Goal: Task Accomplishment & Management: Use online tool/utility

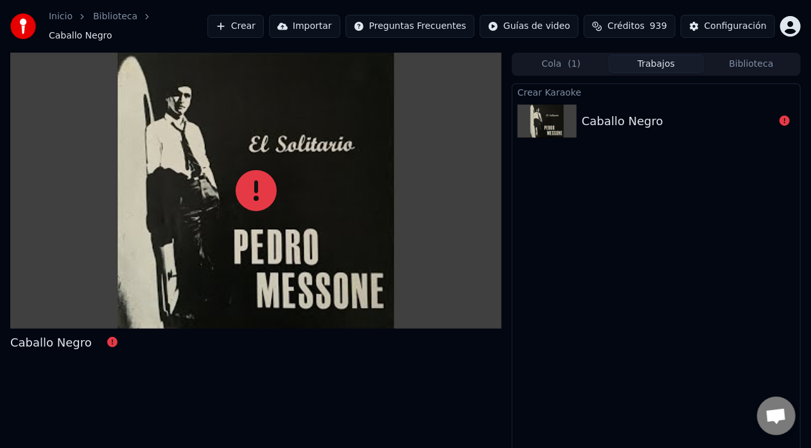
click at [618, 112] on div "Caballo Negro" at bounding box center [623, 121] width 82 height 18
click at [665, 112] on div "Caballo Negro" at bounding box center [678, 121] width 193 height 18
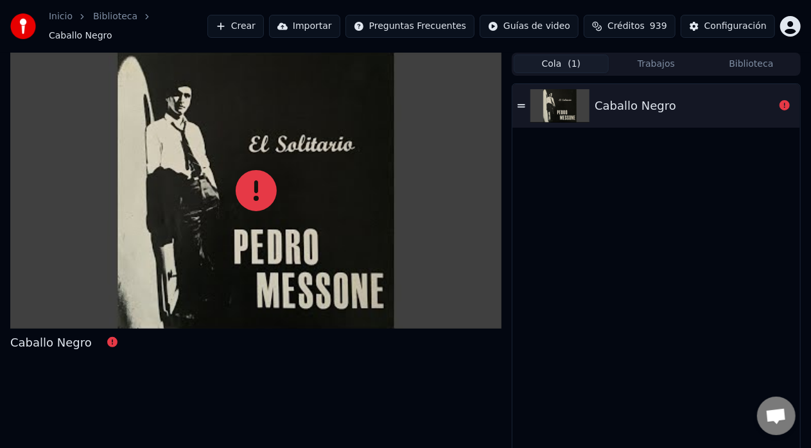
click at [571, 59] on span "( 1 )" at bounding box center [574, 64] width 13 height 13
click at [624, 85] on div "Caballo Negro" at bounding box center [657, 106] width 288 height 44
click at [524, 102] on icon at bounding box center [522, 106] width 8 height 9
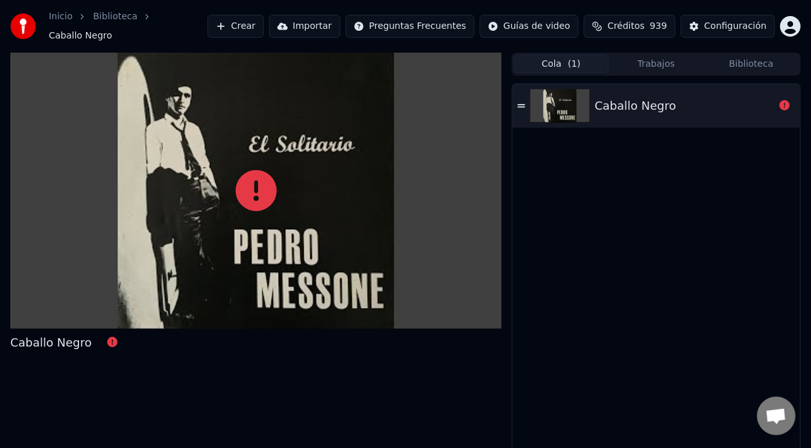
click at [467, 447] on div "Caballo Negro Cola ( 1 ) Trabajos Biblioteca Caballo Negro" at bounding box center [405, 259] width 811 height 412
click at [2, 367] on div "Caballo Negro Cola ( 1 ) Trabajos Biblioteca Caballo Negro" at bounding box center [405, 259] width 811 height 412
click at [524, 104] on icon at bounding box center [522, 105] width 8 height 3
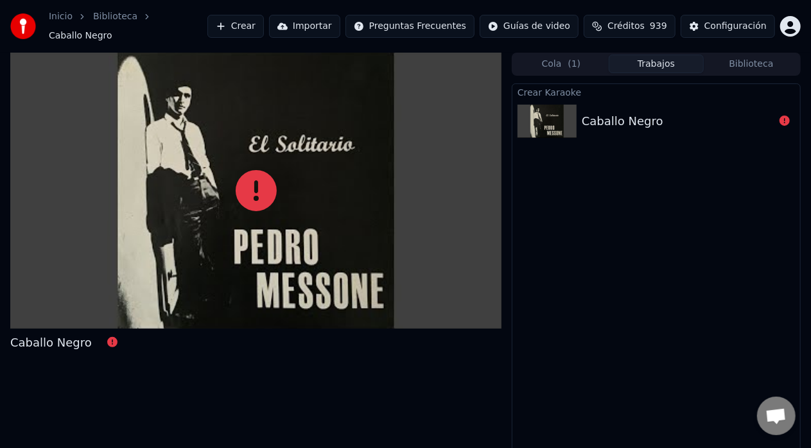
click at [645, 59] on button "Trabajos" at bounding box center [656, 64] width 95 height 19
click at [786, 116] on icon at bounding box center [785, 121] width 10 height 10
click at [782, 116] on icon at bounding box center [785, 121] width 10 height 10
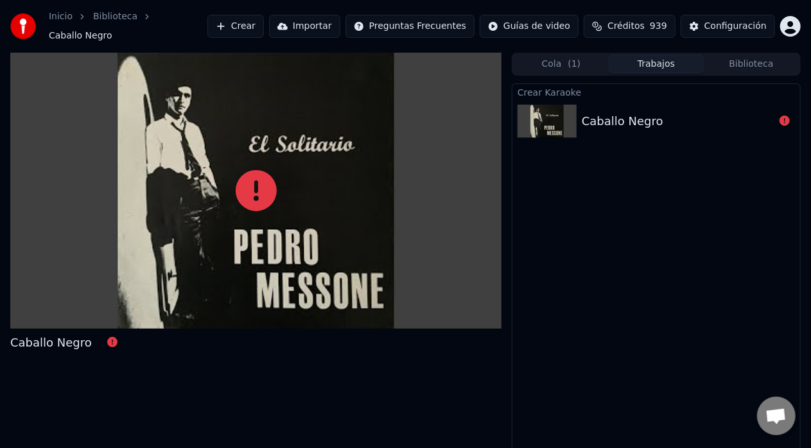
click at [782, 116] on icon at bounding box center [785, 121] width 10 height 10
click at [558, 122] on img at bounding box center [547, 121] width 59 height 33
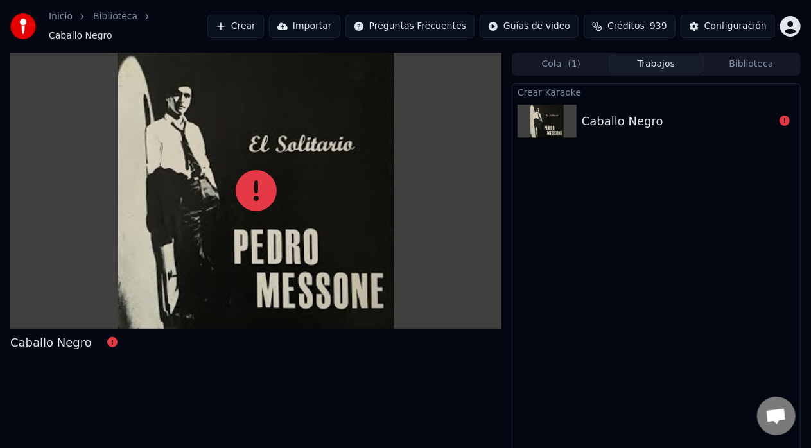
click at [256, 22] on button "Crear" at bounding box center [236, 26] width 57 height 23
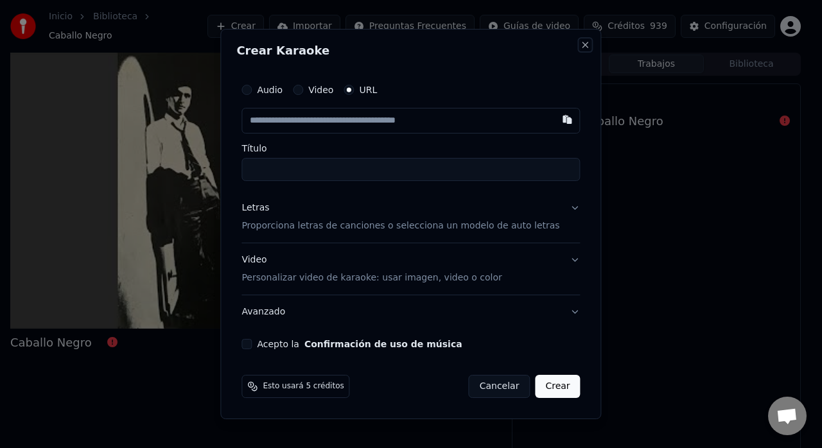
click at [581, 45] on button "Close" at bounding box center [586, 45] width 10 height 10
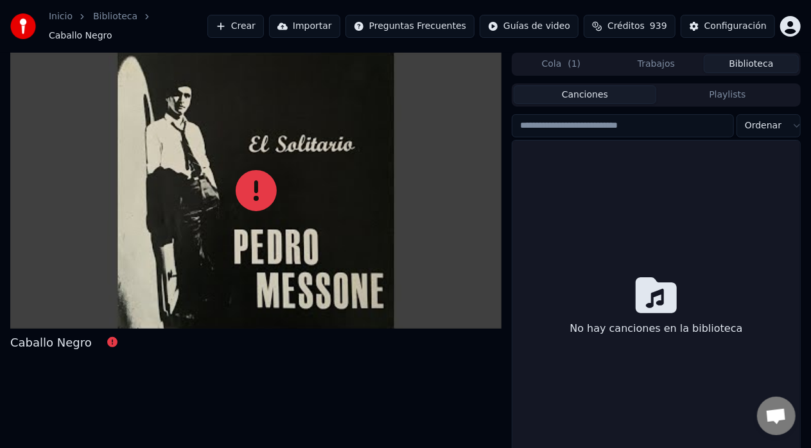
click at [735, 55] on button "Biblioteca" at bounding box center [751, 64] width 95 height 19
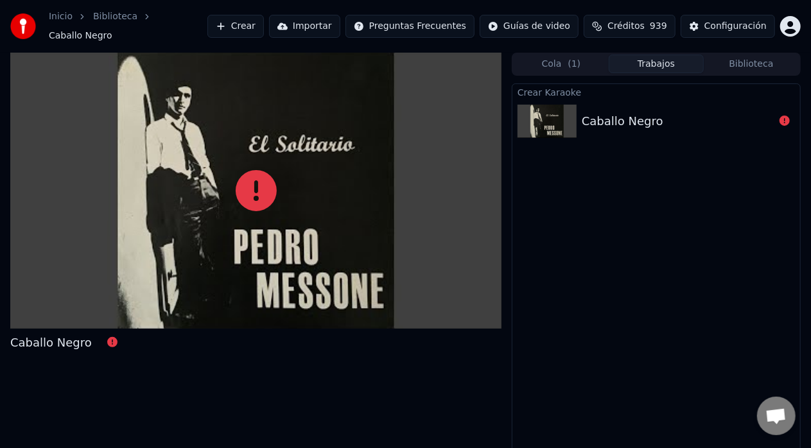
click at [656, 57] on button "Trabajos" at bounding box center [656, 64] width 95 height 19
click at [651, 112] on div "Caballo Negro" at bounding box center [623, 121] width 82 height 18
click at [111, 21] on link "Biblioteca" at bounding box center [115, 16] width 44 height 13
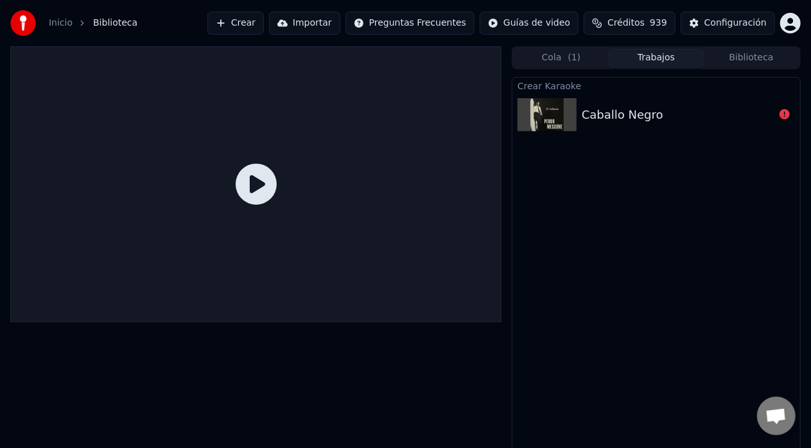
click at [67, 21] on link "Inicio" at bounding box center [61, 23] width 24 height 13
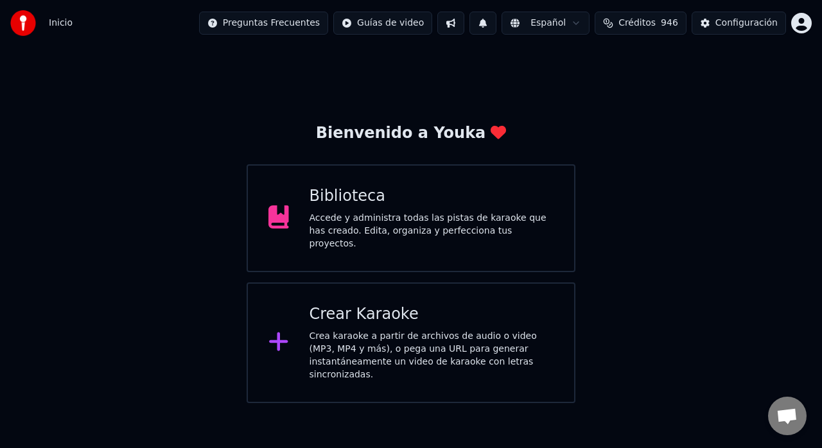
click at [344, 316] on div "Crear Karaoke" at bounding box center [432, 315] width 245 height 21
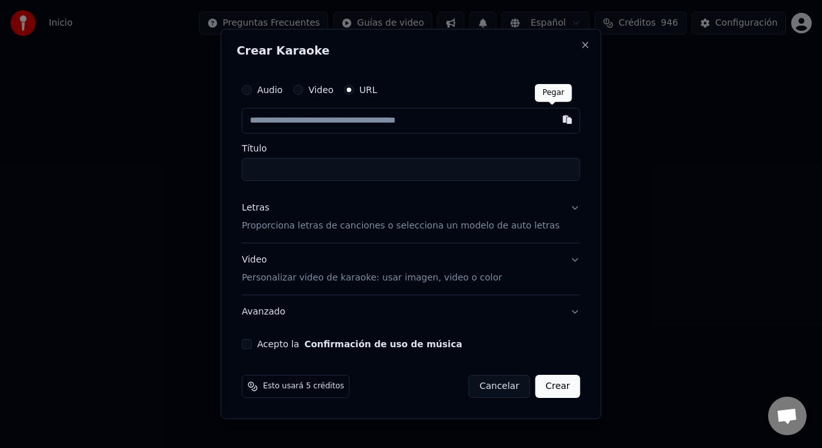
click at [555, 119] on button "button" at bounding box center [568, 119] width 26 height 23
type input "**********"
click at [534, 226] on p "Proporciona letras de canciones o selecciona un modelo de auto letras" at bounding box center [401, 226] width 318 height 13
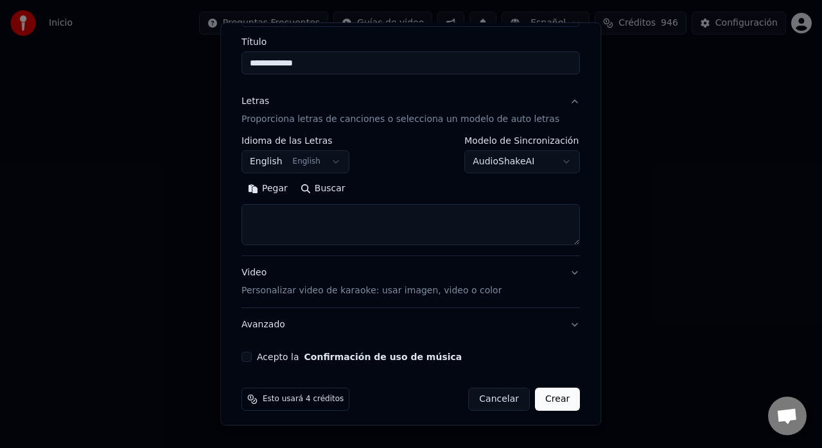
scroll to position [105, 0]
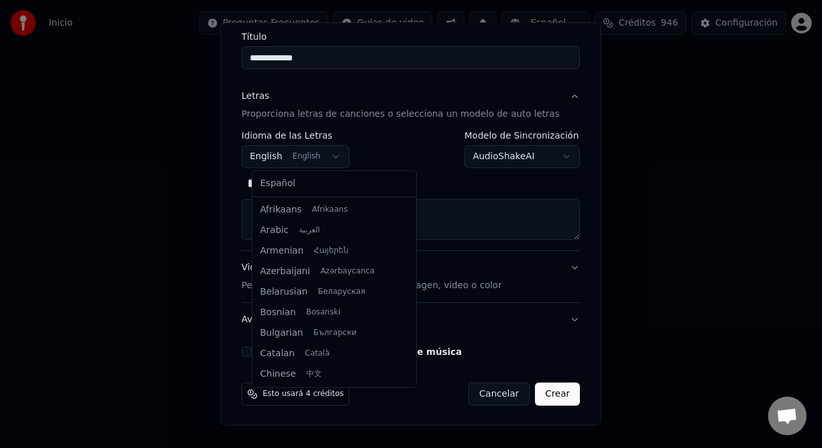
click at [335, 156] on body "**********" at bounding box center [411, 201] width 822 height 403
select select "**"
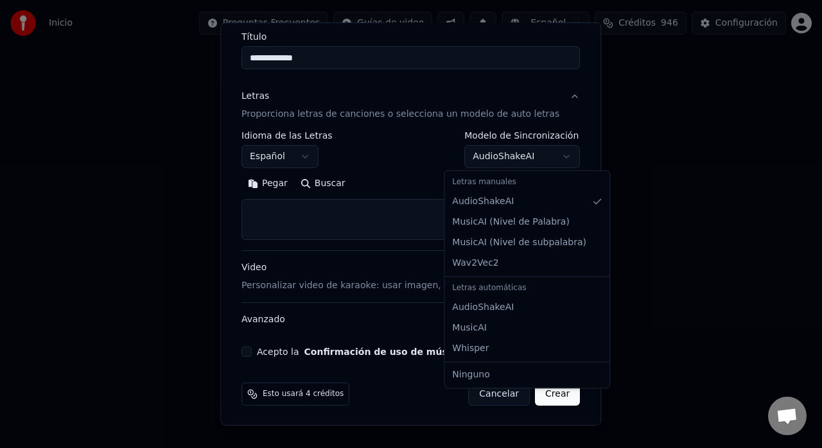
click at [538, 148] on body "**********" at bounding box center [411, 201] width 822 height 403
select select "**********"
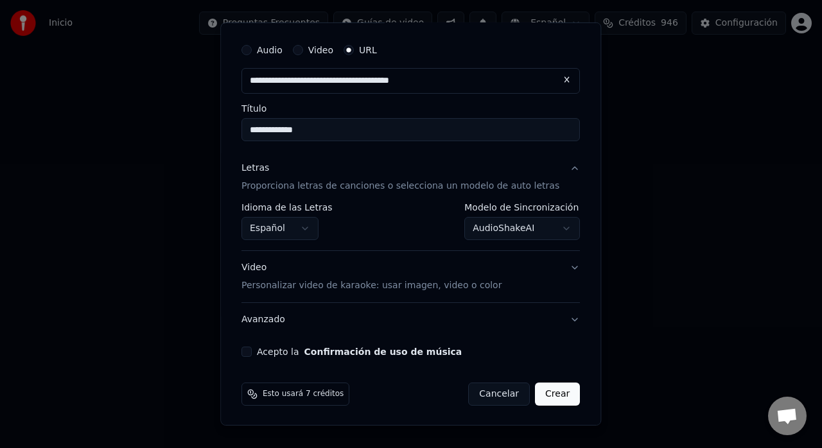
scroll to position [33, 0]
click at [290, 286] on p "Personalizar video de karaoke: usar imagen, video o color" at bounding box center [372, 285] width 260 height 13
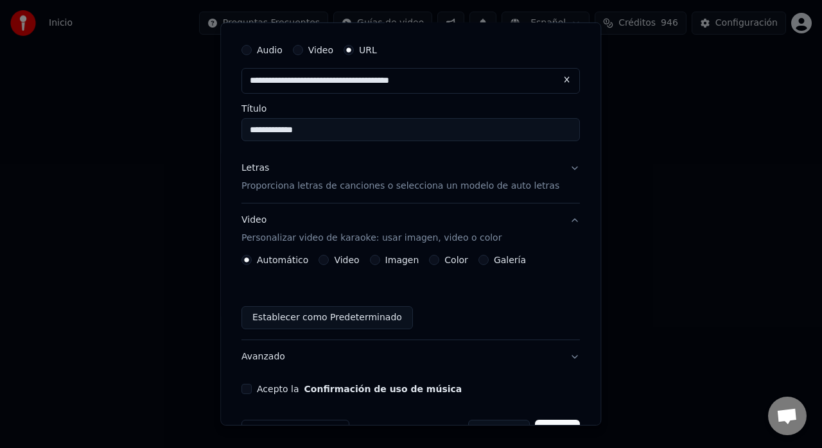
click at [402, 261] on label "Imagen" at bounding box center [402, 260] width 34 height 9
click at [380, 261] on button "Imagen" at bounding box center [375, 260] width 10 height 10
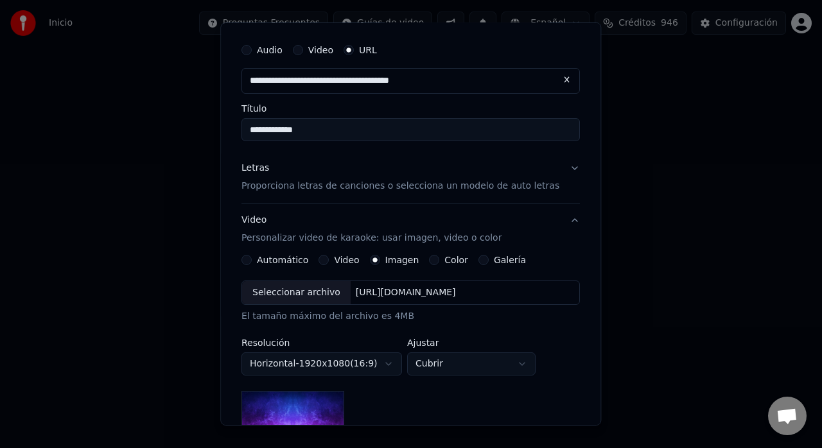
click at [320, 291] on div "Seleccionar archivo" at bounding box center [296, 292] width 109 height 23
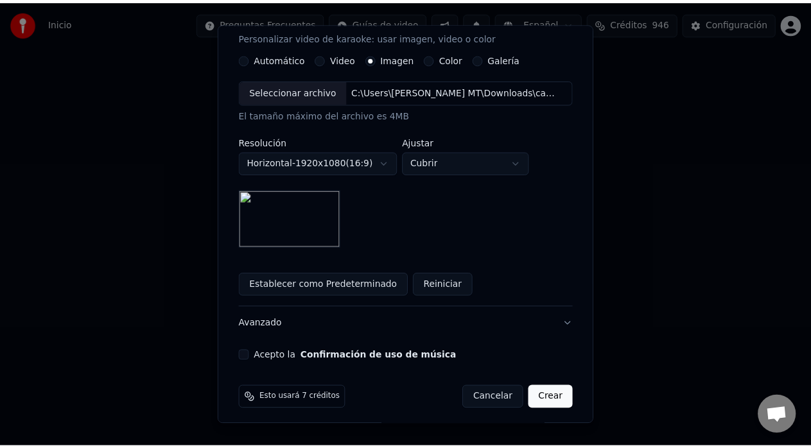
scroll to position [238, 0]
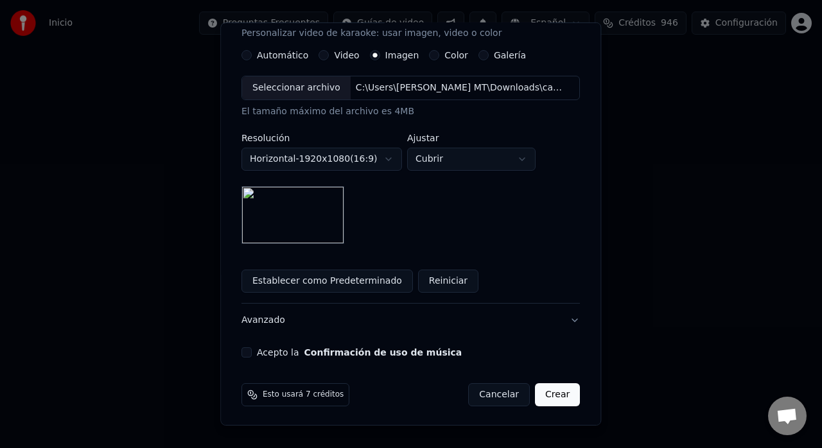
click at [252, 349] on button "Acepto la Confirmación de uso de música" at bounding box center [247, 353] width 10 height 10
click at [539, 398] on button "Crear" at bounding box center [557, 395] width 45 height 23
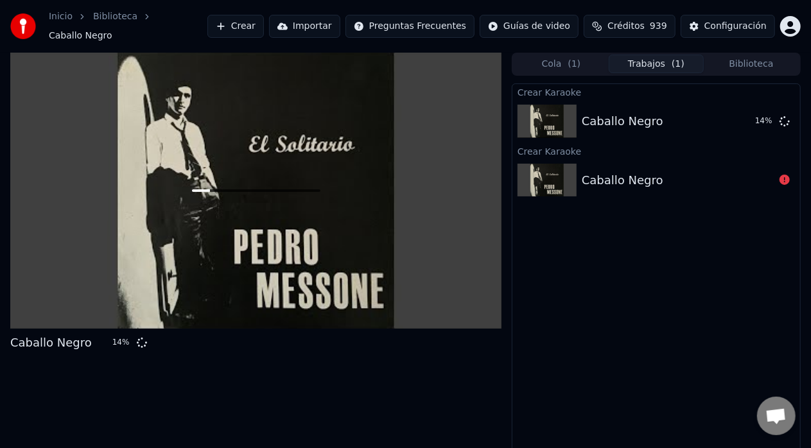
scroll to position [10, 0]
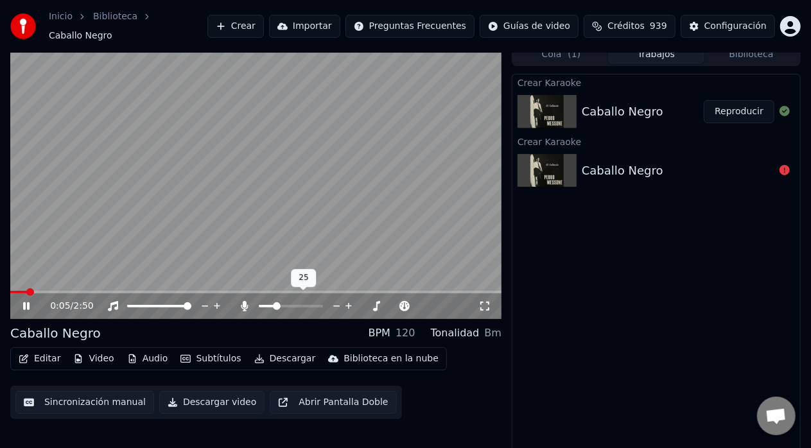
click at [275, 303] on span at bounding box center [277, 307] width 8 height 8
click at [176, 305] on span at bounding box center [151, 306] width 49 height 3
click at [161, 305] on span at bounding box center [161, 307] width 8 height 8
click at [28, 303] on icon at bounding box center [26, 307] width 6 height 8
click at [62, 291] on span at bounding box center [36, 292] width 52 height 3
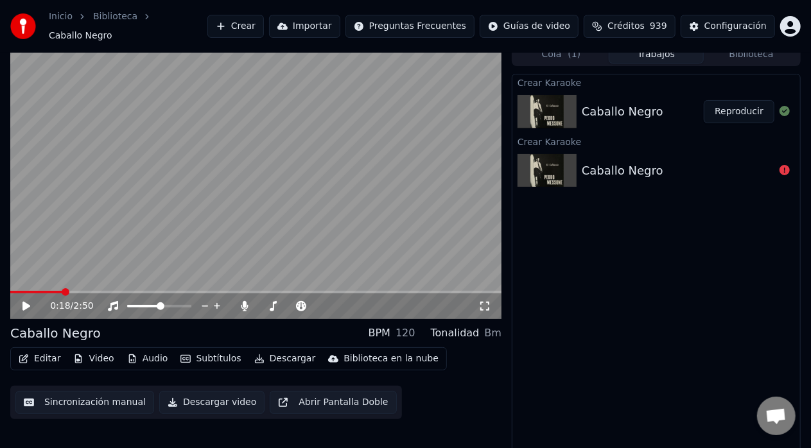
click at [26, 302] on icon at bounding box center [26, 306] width 8 height 9
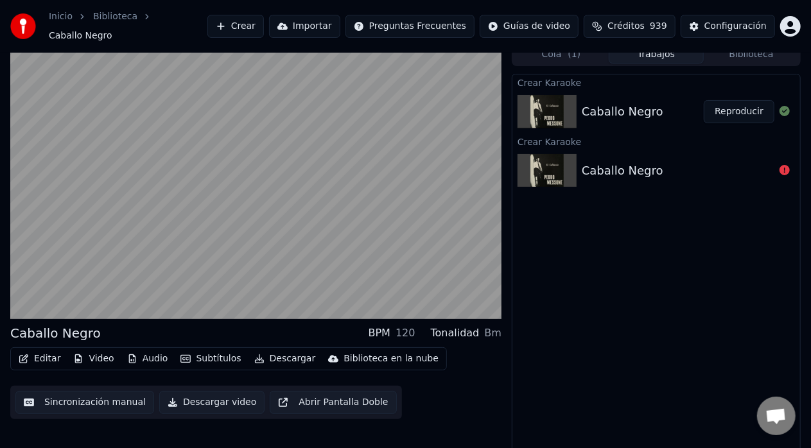
click at [63, 398] on button "Sincronización manual" at bounding box center [84, 402] width 139 height 23
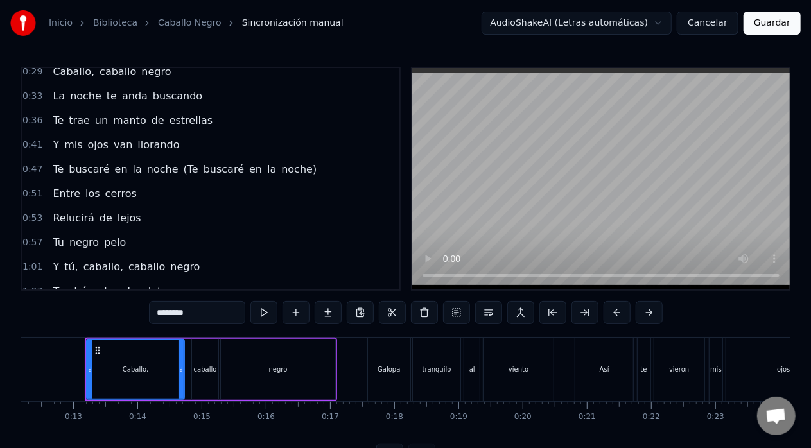
scroll to position [109, 0]
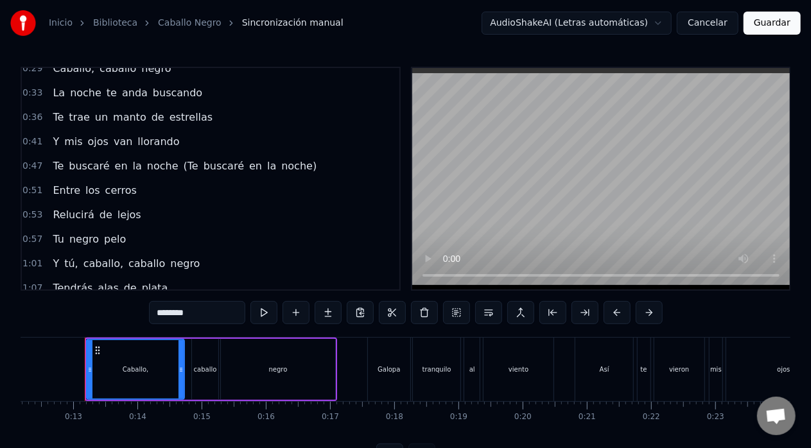
click at [163, 138] on span "llorando" at bounding box center [158, 141] width 44 height 15
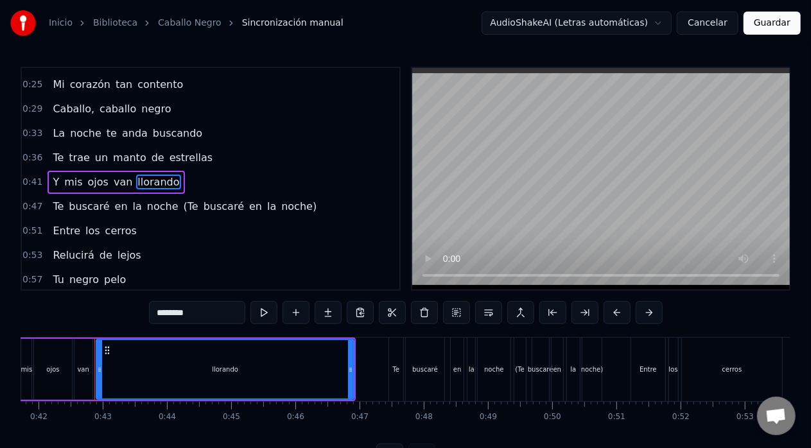
scroll to position [0, 2689]
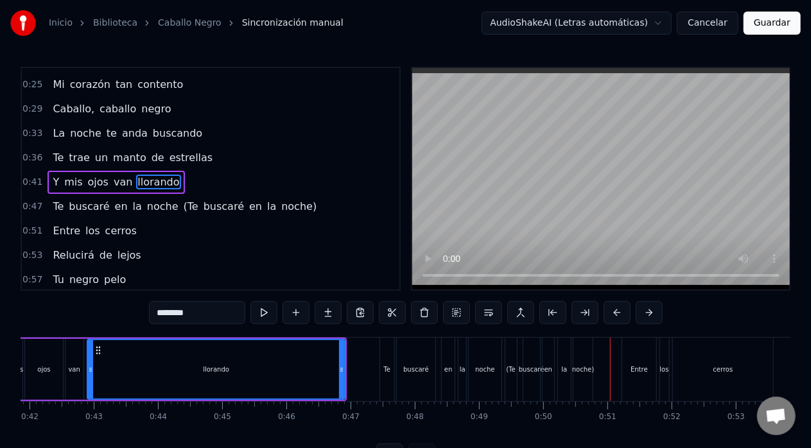
click at [280, 201] on span "noche)" at bounding box center [299, 206] width 38 height 15
type input "******"
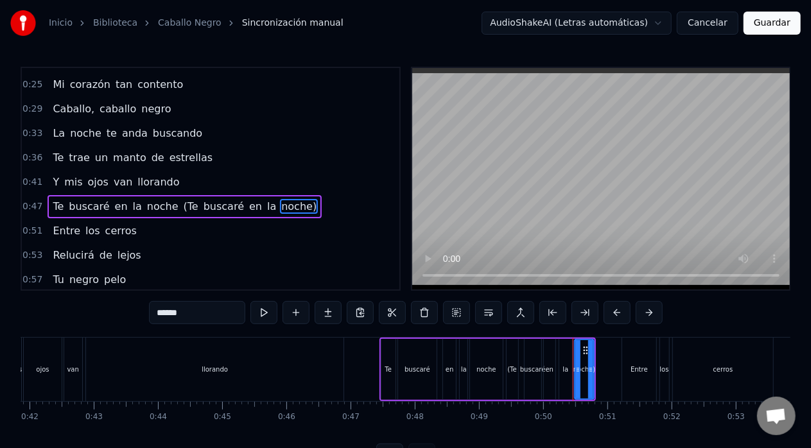
scroll to position [93, 0]
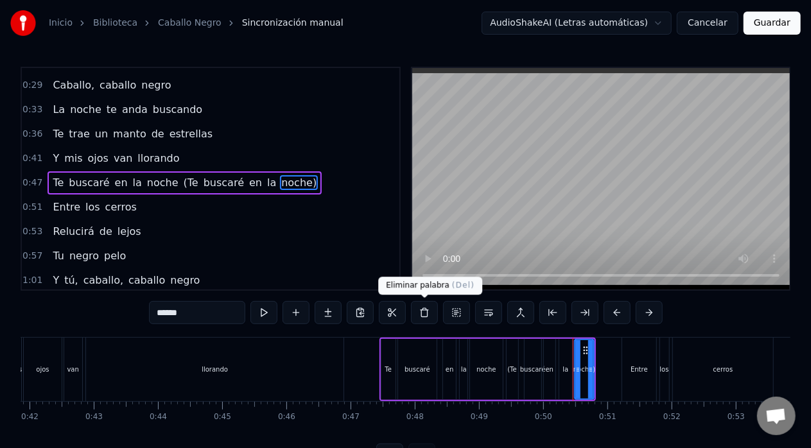
click at [423, 314] on button at bounding box center [424, 312] width 27 height 23
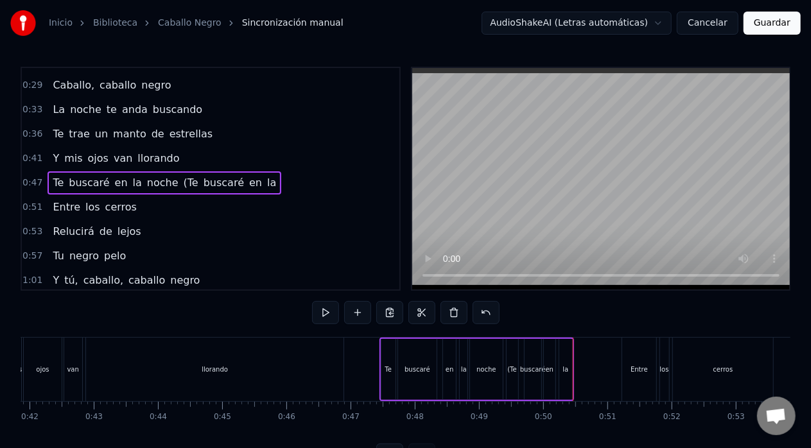
click at [266, 182] on span "la" at bounding box center [272, 182] width 12 height 15
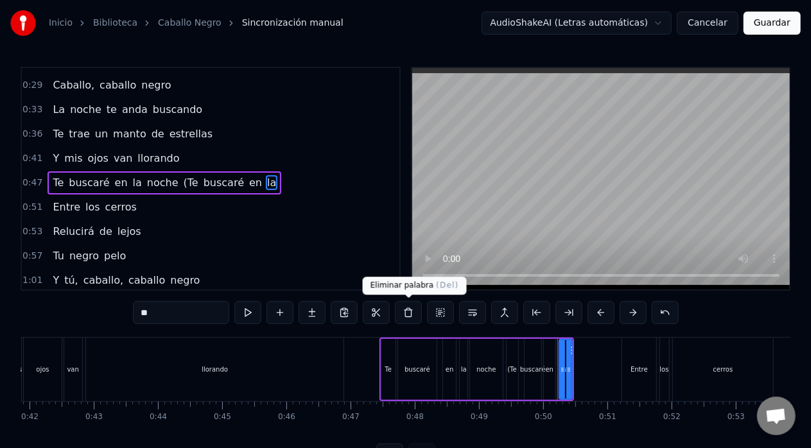
click at [405, 310] on button at bounding box center [408, 312] width 27 height 23
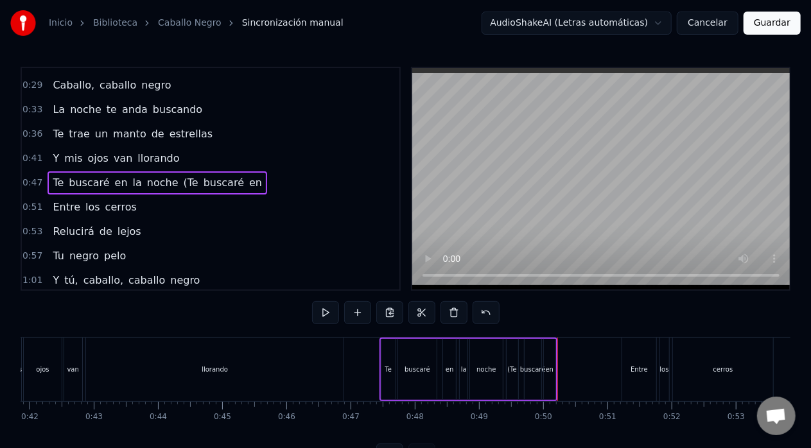
click at [248, 180] on span "en" at bounding box center [255, 182] width 15 height 15
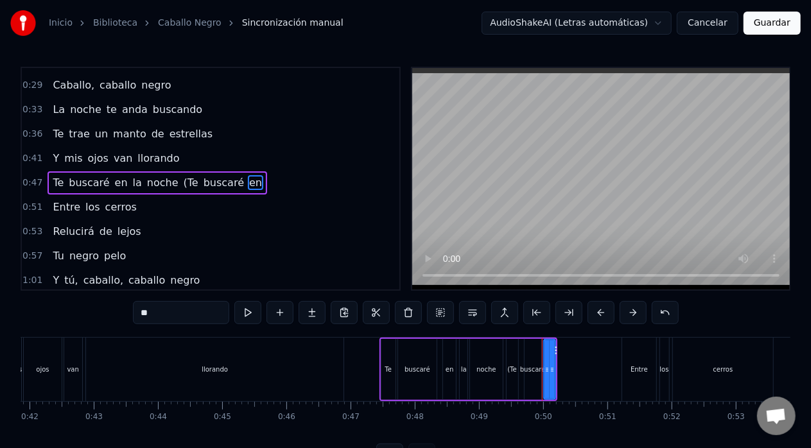
click at [411, 314] on button at bounding box center [408, 312] width 27 height 23
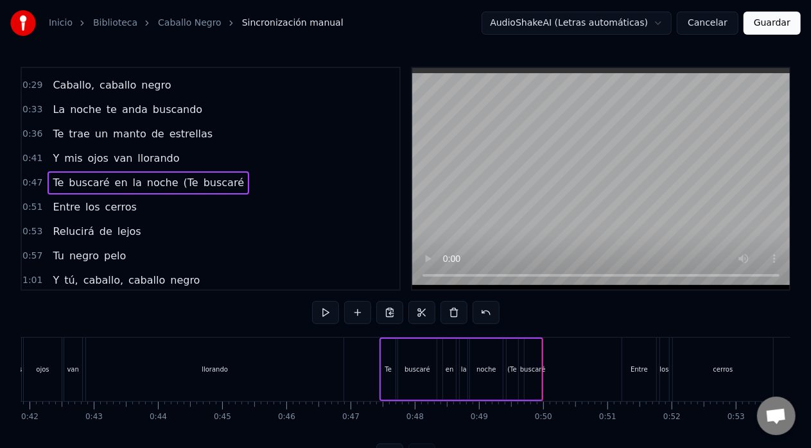
click at [208, 178] on span "buscaré" at bounding box center [223, 182] width 43 height 15
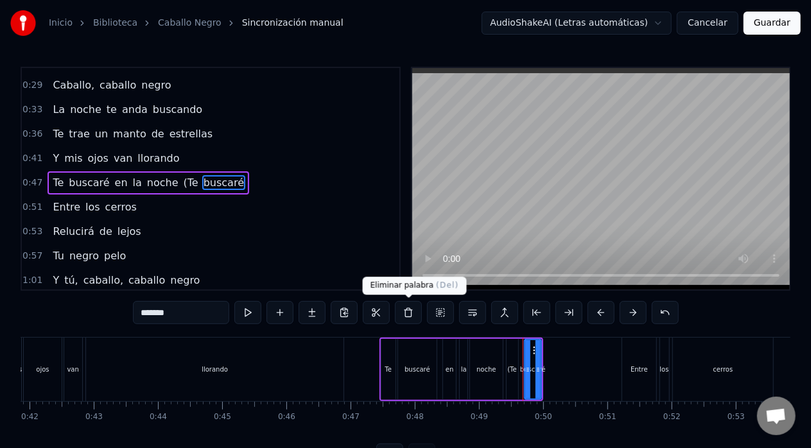
click at [408, 314] on button at bounding box center [408, 312] width 27 height 23
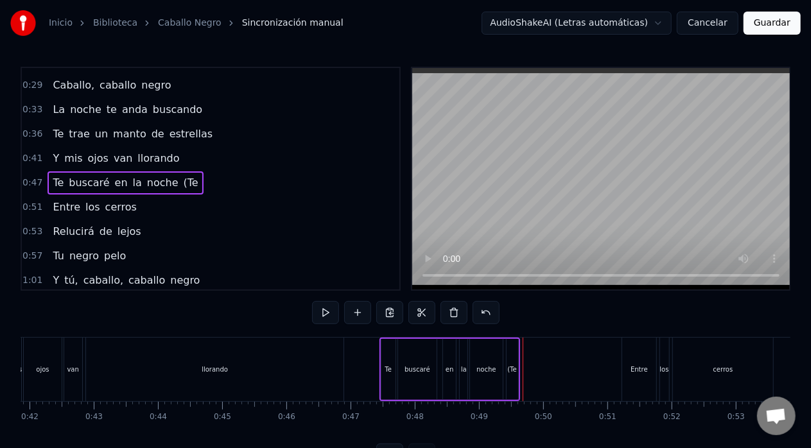
click at [182, 175] on span "(Te" at bounding box center [190, 182] width 17 height 15
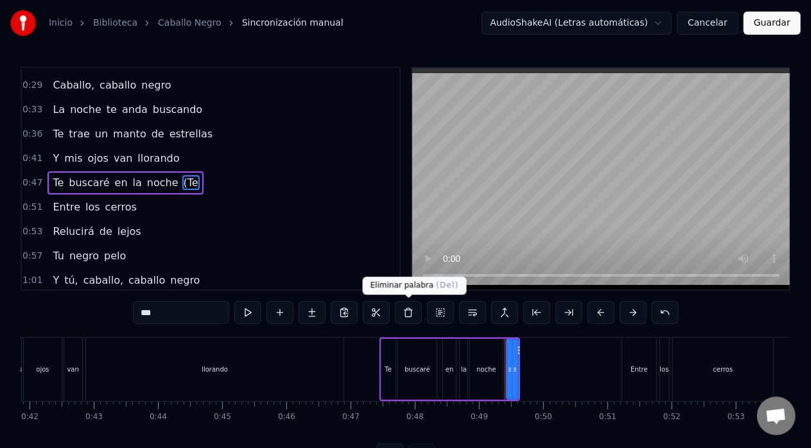
click at [412, 315] on button at bounding box center [408, 312] width 27 height 23
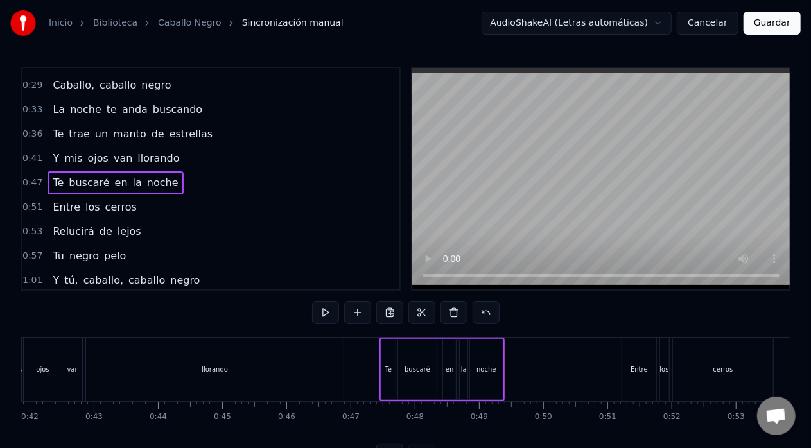
click at [328, 312] on button at bounding box center [325, 312] width 27 height 23
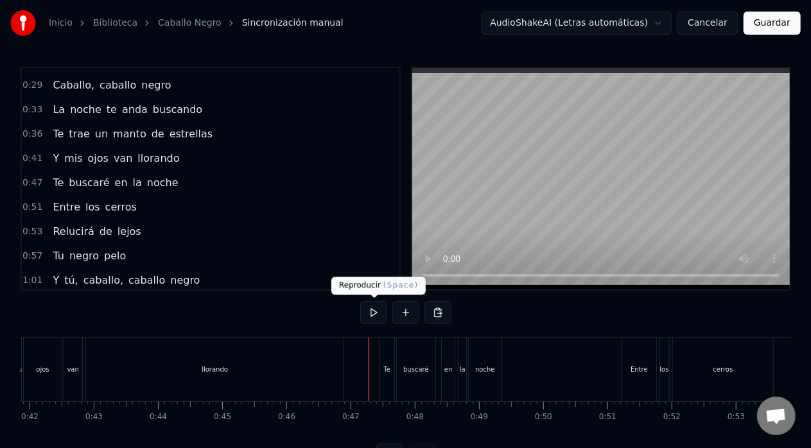
click at [371, 312] on button at bounding box center [373, 312] width 27 height 23
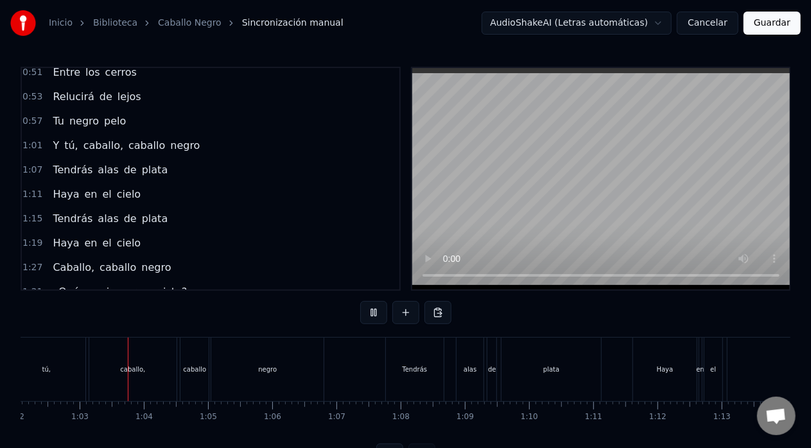
scroll to position [231, 0]
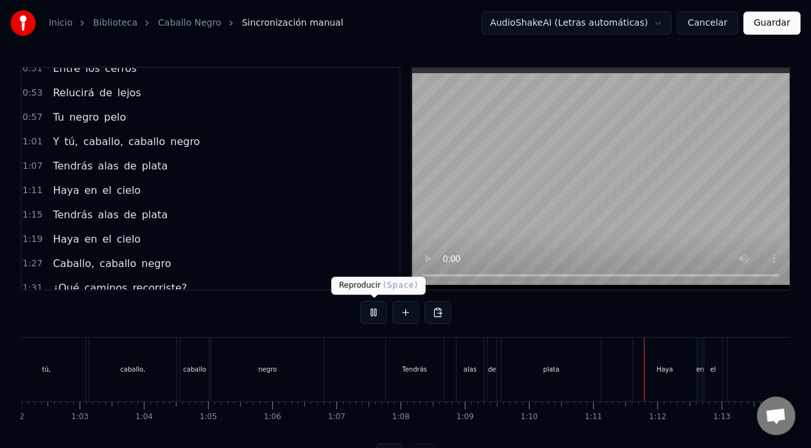
click at [375, 312] on button at bounding box center [373, 312] width 27 height 23
click at [60, 183] on span "Haya" at bounding box center [65, 190] width 29 height 15
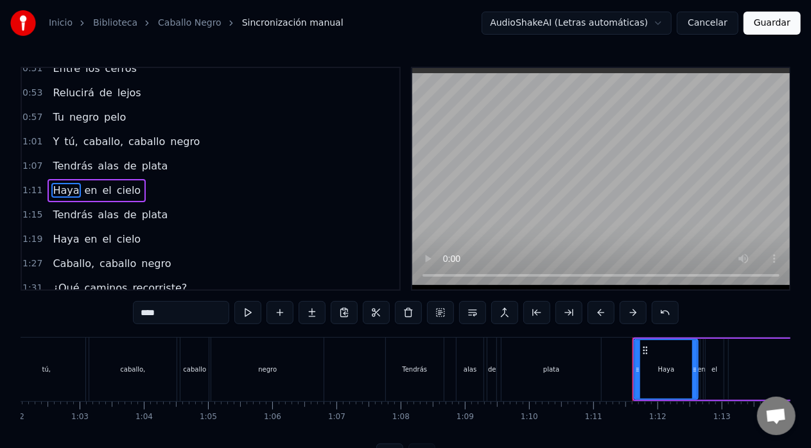
scroll to position [236, 0]
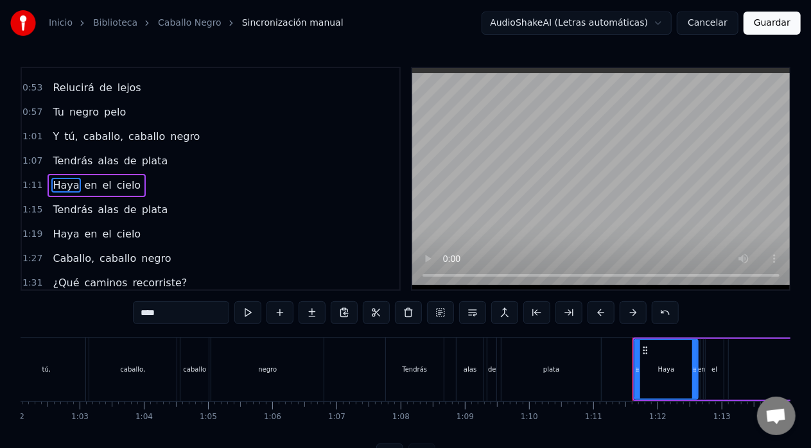
drag, startPoint x: 167, startPoint y: 314, endPoint x: 136, endPoint y: 313, distance: 31.5
click at [136, 313] on input "****" at bounding box center [181, 312] width 96 height 23
click at [62, 227] on span "Haya" at bounding box center [65, 234] width 29 height 15
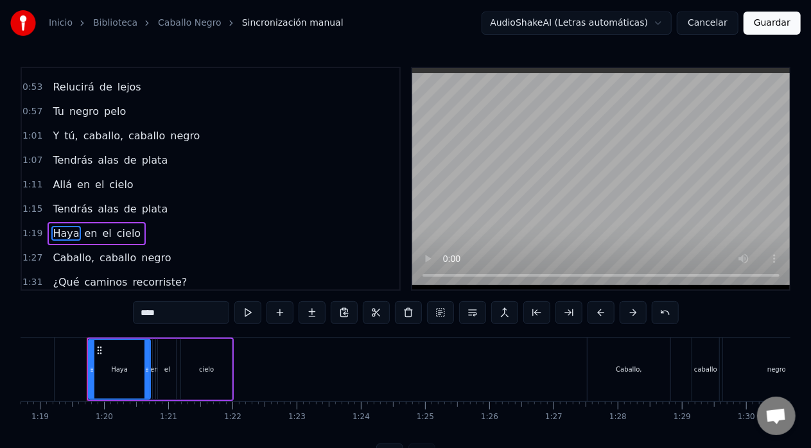
scroll to position [0, 5057]
drag, startPoint x: 170, startPoint y: 314, endPoint x: 130, endPoint y: 308, distance: 39.5
click at [130, 308] on div "0:13 Caballo, caballo negro 0:17 Galopa tranquilo al viento 0:20 Así te vieron …" at bounding box center [406, 267] width 770 height 400
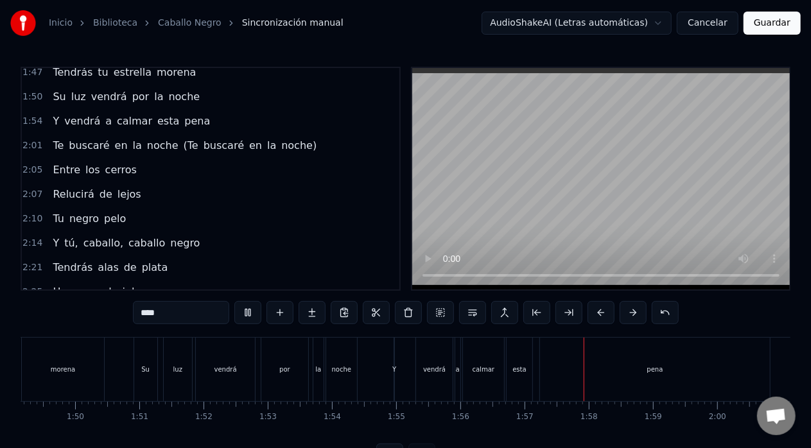
scroll to position [550, 0]
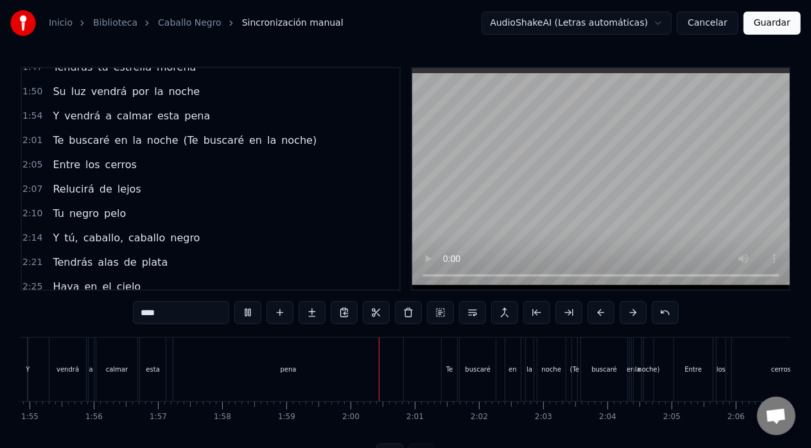
click at [280, 133] on span "noche)" at bounding box center [299, 140] width 38 height 15
type input "******"
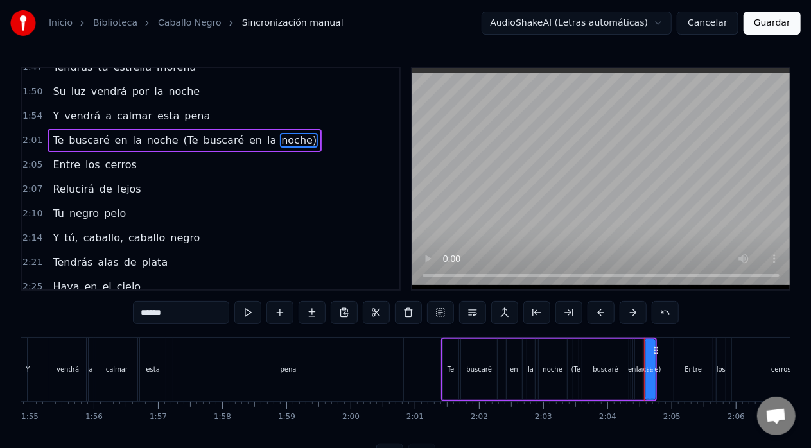
scroll to position [0, 7654]
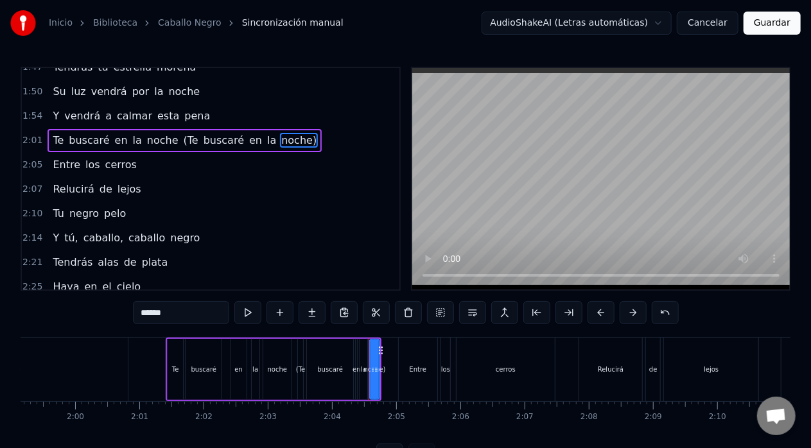
click at [409, 313] on button at bounding box center [408, 312] width 27 height 23
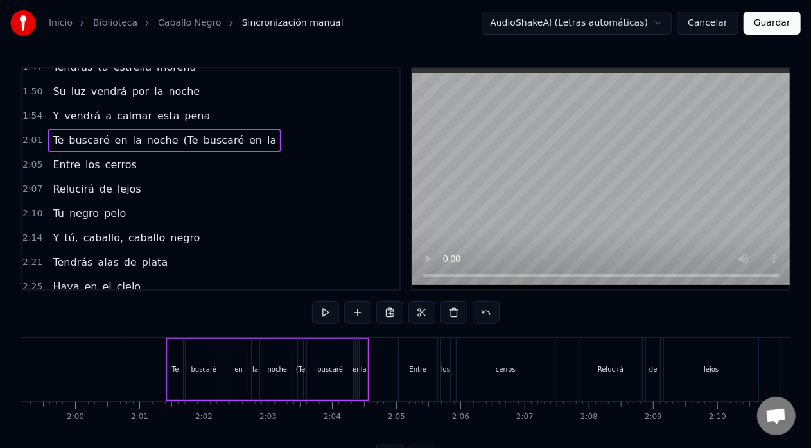
click at [266, 134] on span "la" at bounding box center [272, 140] width 12 height 15
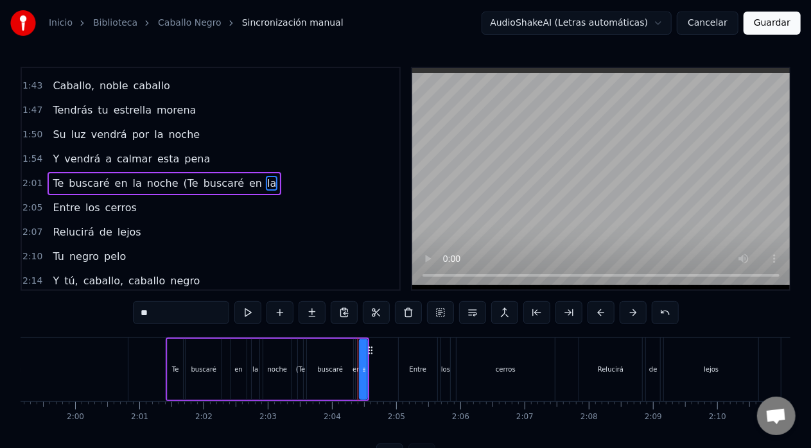
scroll to position [500, 0]
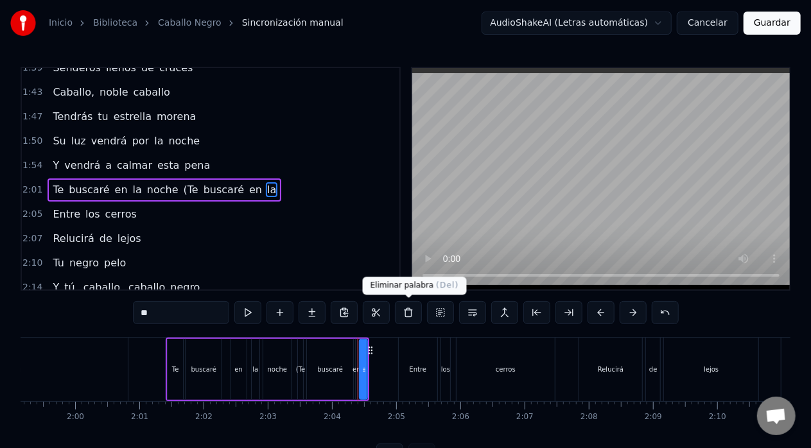
click at [409, 316] on button at bounding box center [408, 312] width 27 height 23
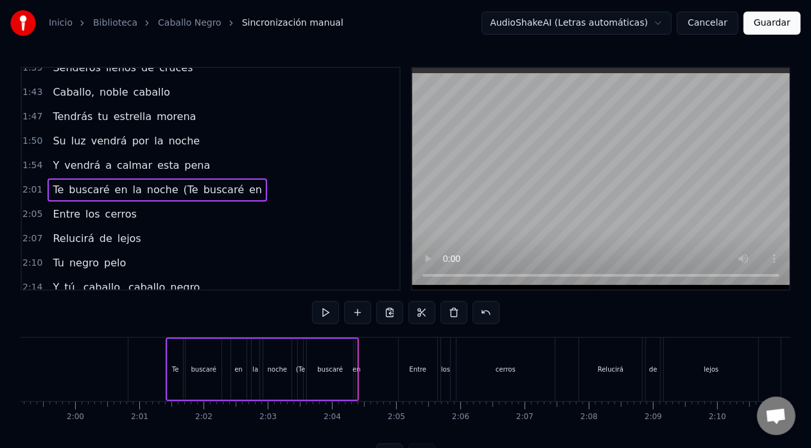
click at [248, 182] on span "en" at bounding box center [255, 189] width 15 height 15
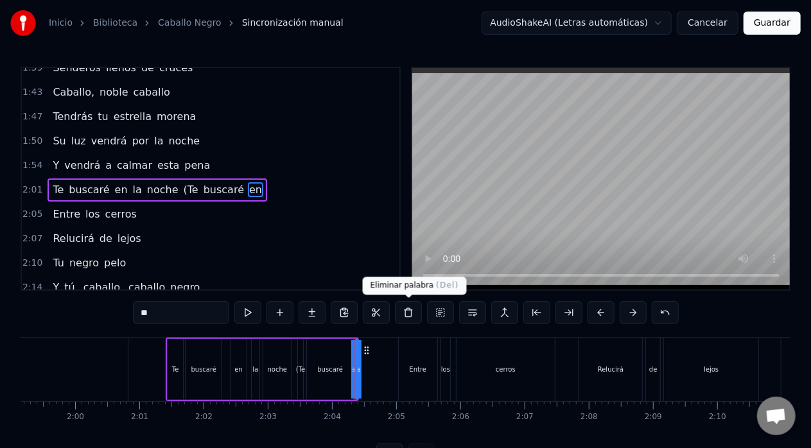
click at [405, 312] on button at bounding box center [408, 312] width 27 height 23
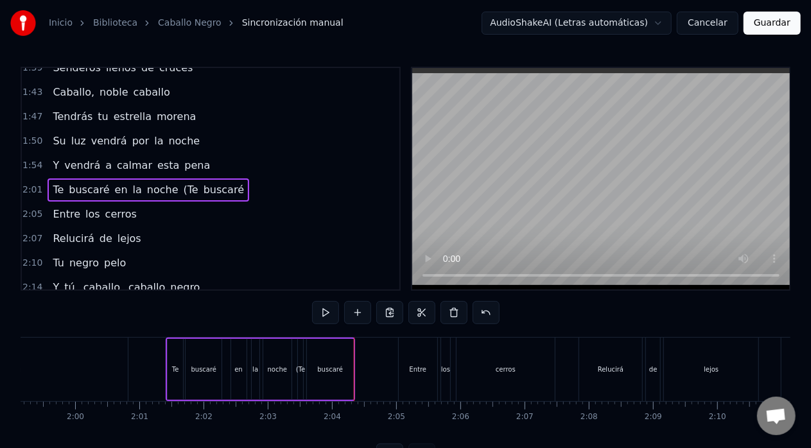
click at [207, 185] on span "buscaré" at bounding box center [223, 189] width 43 height 15
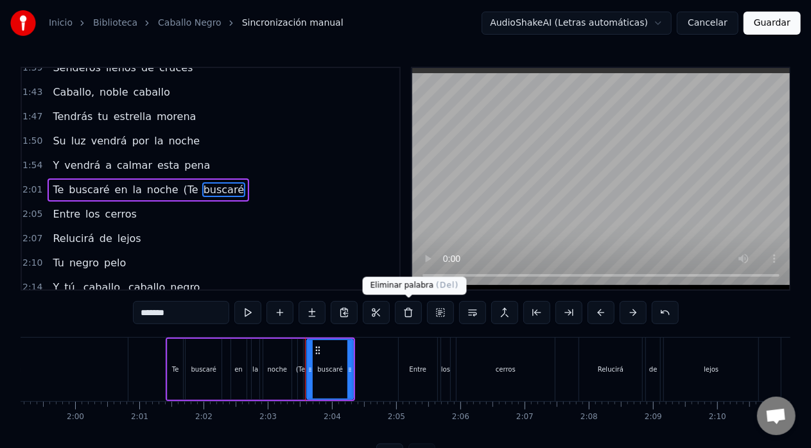
click at [406, 313] on button at bounding box center [408, 312] width 27 height 23
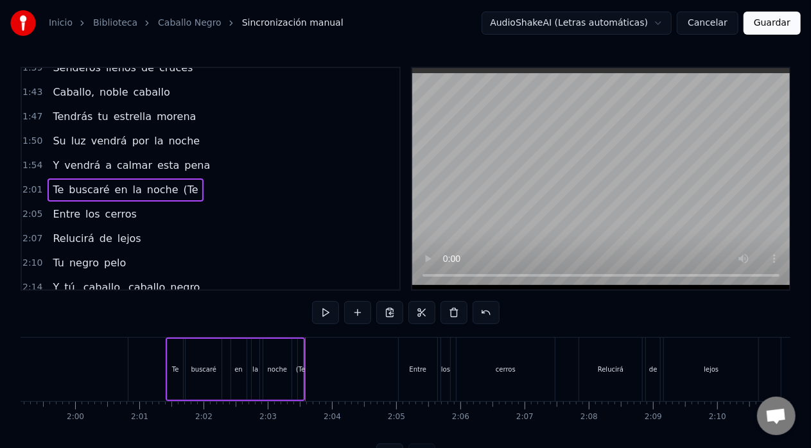
click at [182, 182] on span "(Te" at bounding box center [190, 189] width 17 height 15
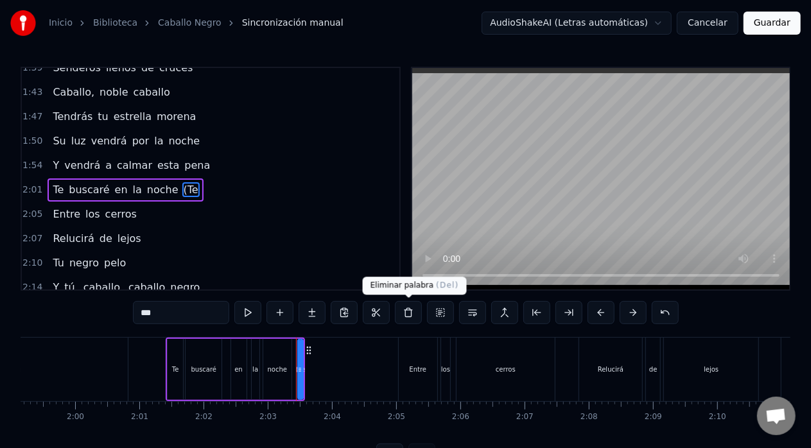
click at [406, 316] on button at bounding box center [408, 312] width 27 height 23
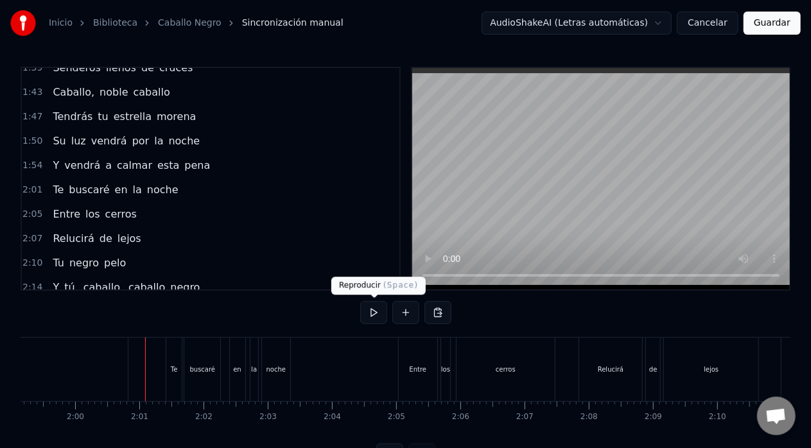
click at [371, 314] on button at bounding box center [373, 312] width 27 height 23
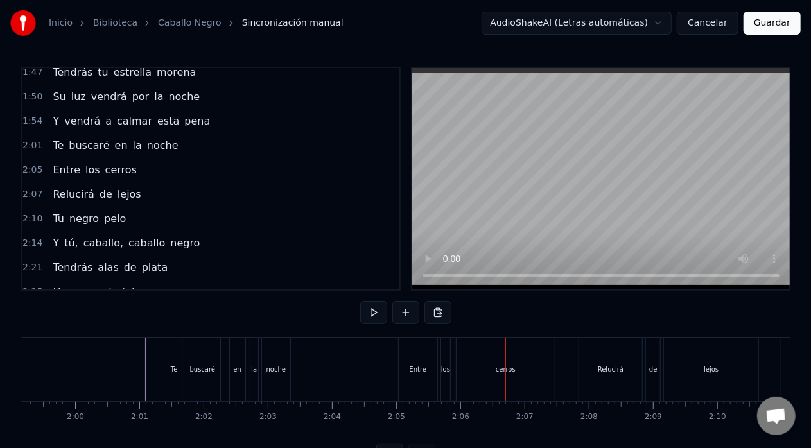
scroll to position [546, 0]
click at [374, 314] on button at bounding box center [373, 312] width 27 height 23
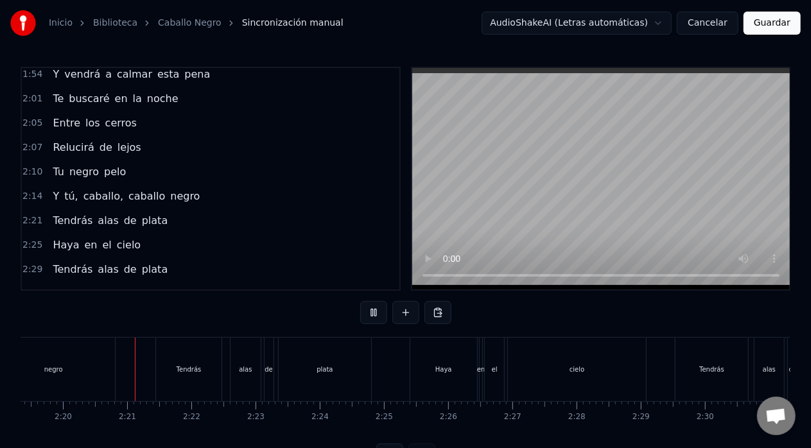
scroll to position [0, 8961]
click at [63, 238] on span "Haya" at bounding box center [65, 245] width 29 height 15
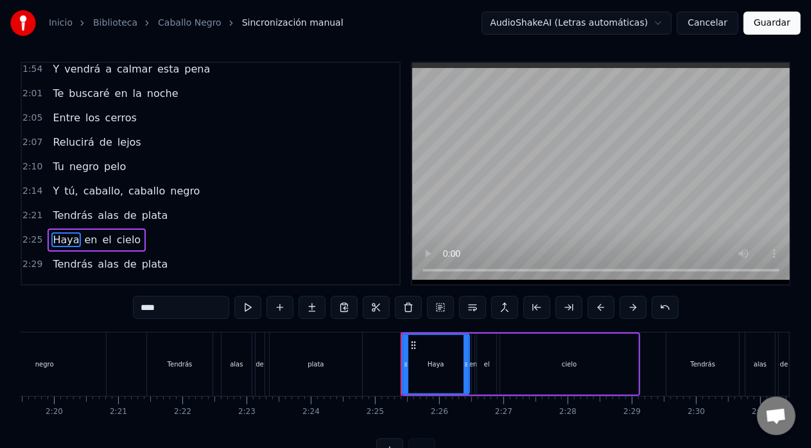
scroll to position [594, 0]
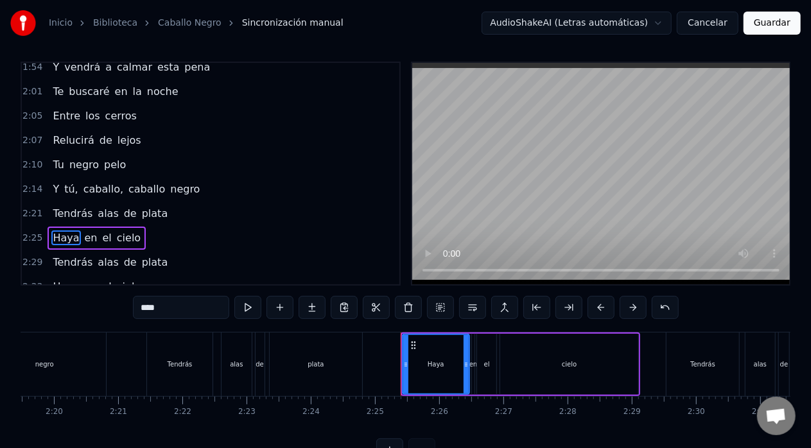
drag, startPoint x: 163, startPoint y: 310, endPoint x: 144, endPoint y: 307, distance: 19.4
click at [144, 307] on input "****" at bounding box center [181, 307] width 96 height 23
click at [55, 279] on span "Haya" at bounding box center [65, 286] width 29 height 15
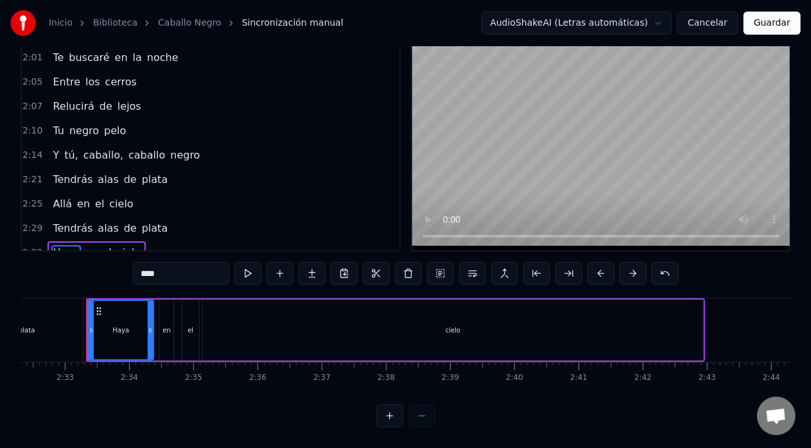
scroll to position [0, 9786]
drag, startPoint x: 167, startPoint y: 263, endPoint x: 128, endPoint y: 261, distance: 39.3
click at [128, 261] on div "0:13 Caballo, caballo negro 0:17 Galopa tranquilo al viento 0:20 Así te vieron …" at bounding box center [406, 228] width 770 height 400
click at [69, 299] on div "plata" at bounding box center [25, 331] width 112 height 64
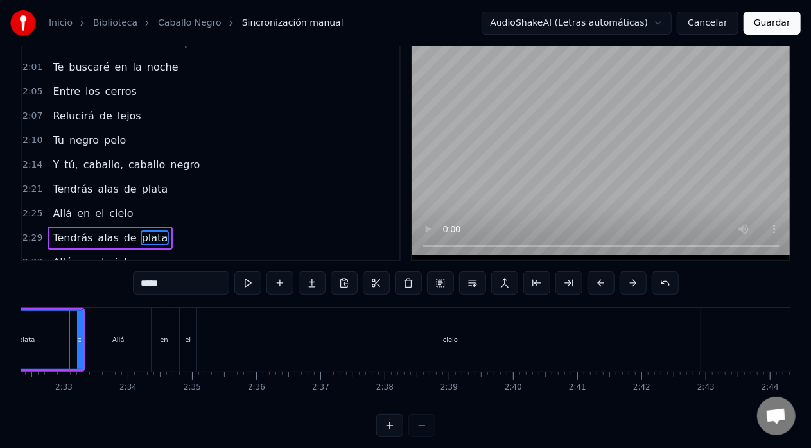
scroll to position [0, 9771]
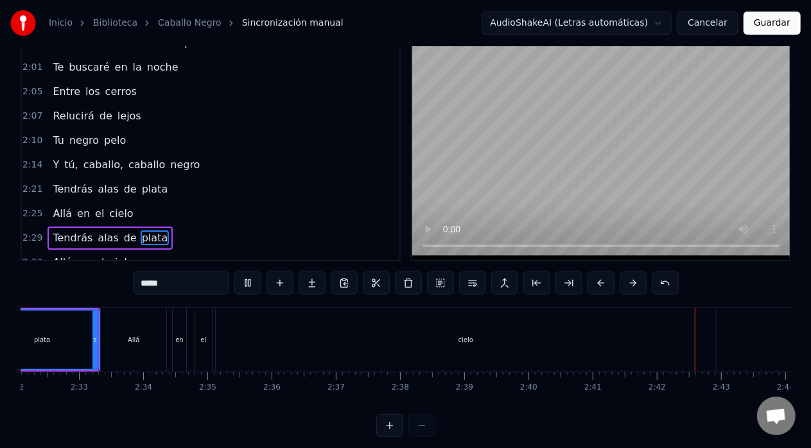
click at [118, 255] on span "cielo" at bounding box center [121, 262] width 26 height 15
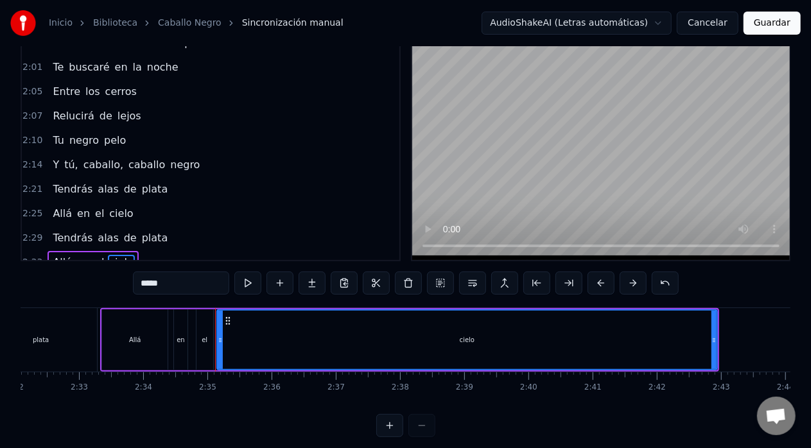
scroll to position [50, 0]
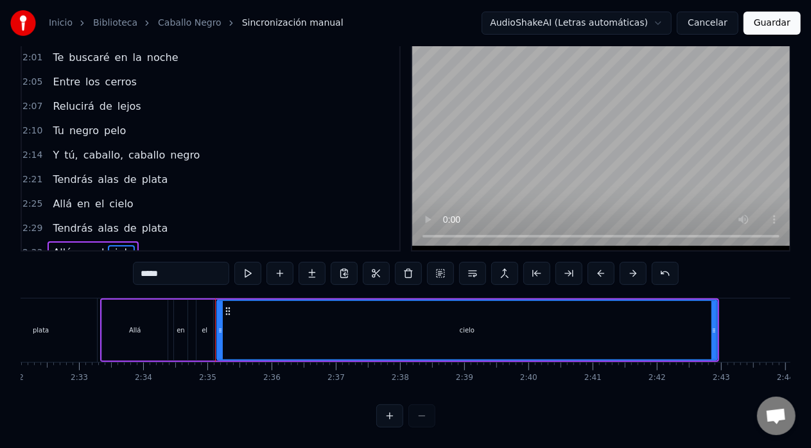
click at [431, 322] on div "cielo" at bounding box center [467, 330] width 499 height 58
click at [518, 322] on div "cielo" at bounding box center [467, 330] width 499 height 58
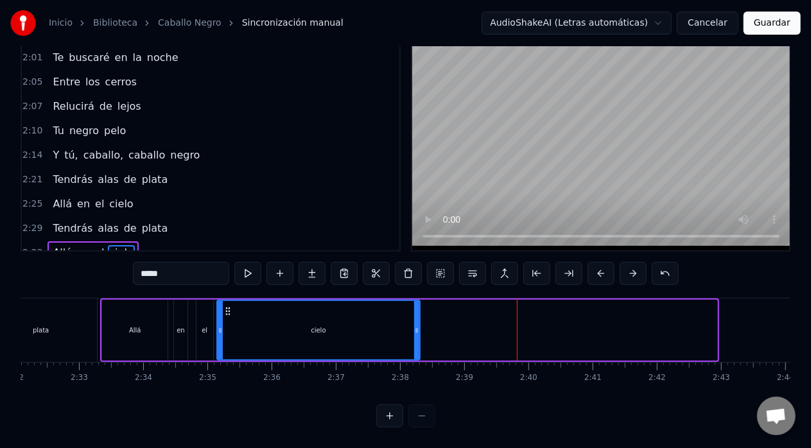
drag, startPoint x: 713, startPoint y: 316, endPoint x: 416, endPoint y: 316, distance: 297.4
click at [416, 326] on icon at bounding box center [416, 331] width 5 height 10
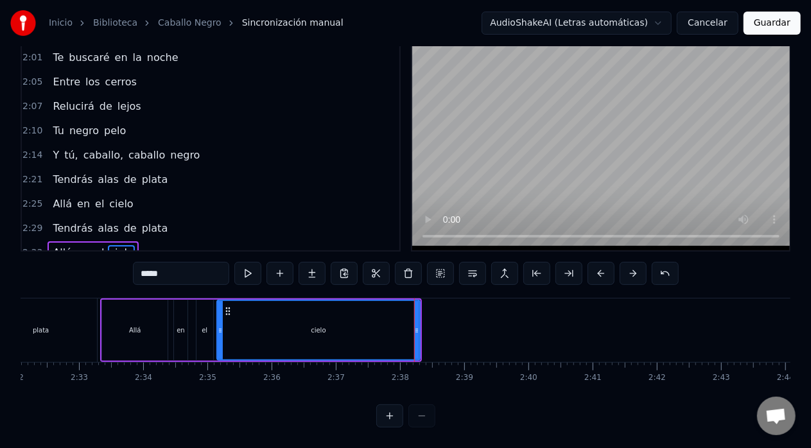
click at [78, 302] on div "plata" at bounding box center [41, 331] width 112 height 64
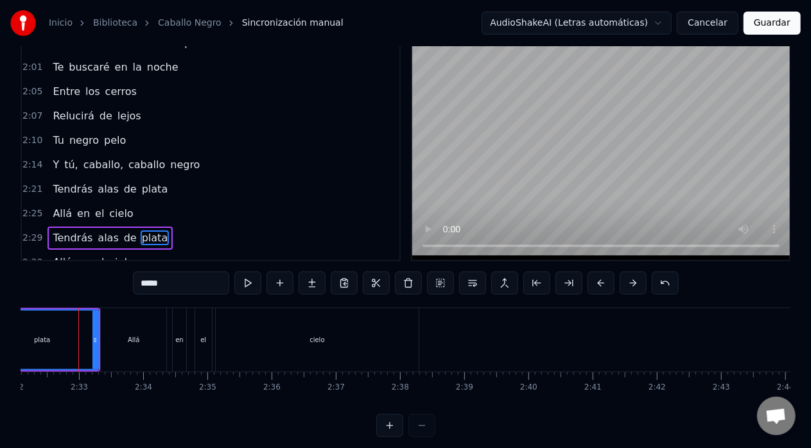
scroll to position [0, 9764]
click at [379, 348] on div "cielo" at bounding box center [323, 340] width 203 height 64
type input "*****"
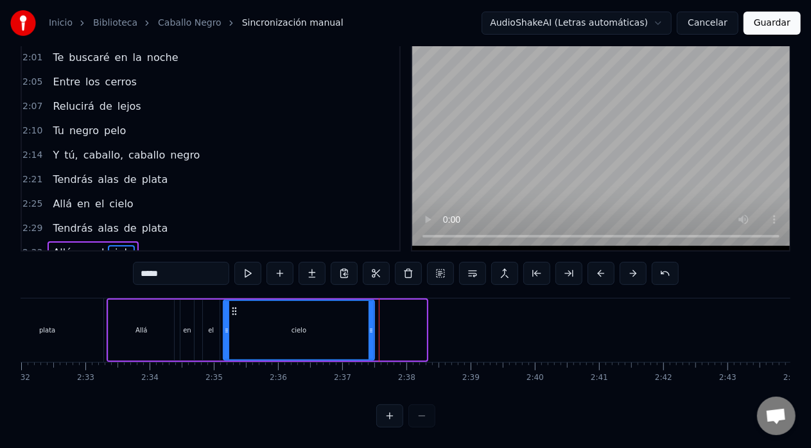
drag, startPoint x: 422, startPoint y: 319, endPoint x: 370, endPoint y: 320, distance: 52.0
click at [370, 326] on icon at bounding box center [371, 331] width 5 height 10
drag, startPoint x: 372, startPoint y: 319, endPoint x: 363, endPoint y: 321, distance: 9.2
click at [363, 326] on icon at bounding box center [362, 331] width 5 height 10
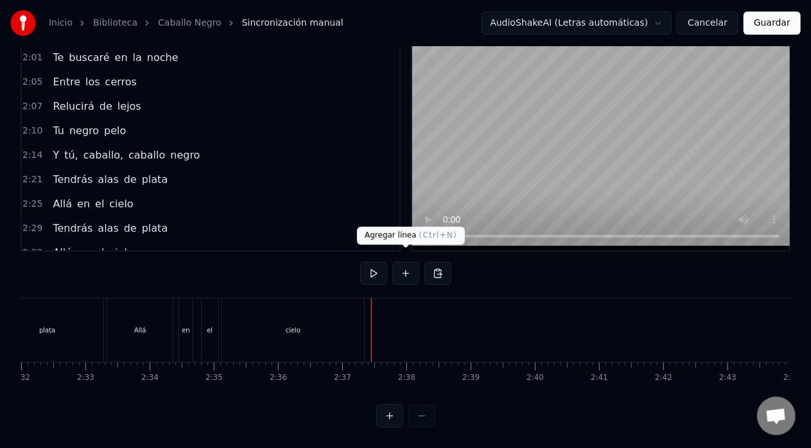
click at [407, 263] on button at bounding box center [406, 273] width 27 height 23
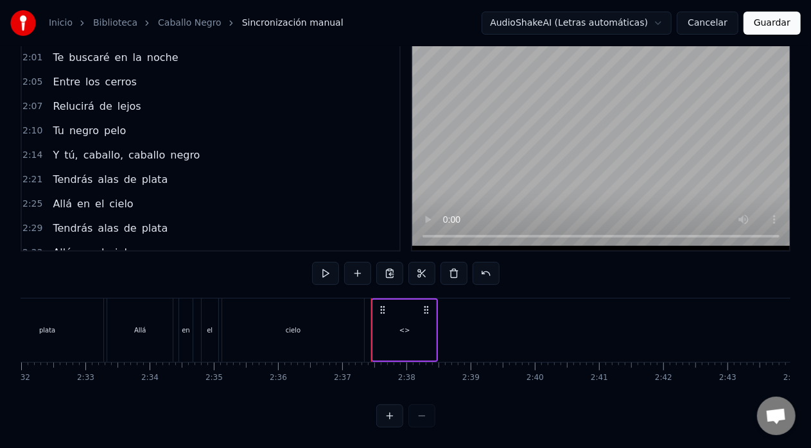
click at [405, 326] on div "<>" at bounding box center [405, 331] width 11 height 10
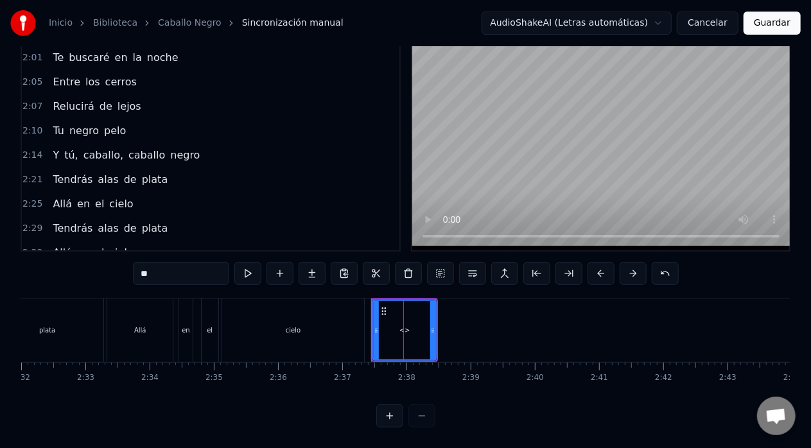
scroll to position [617, 0]
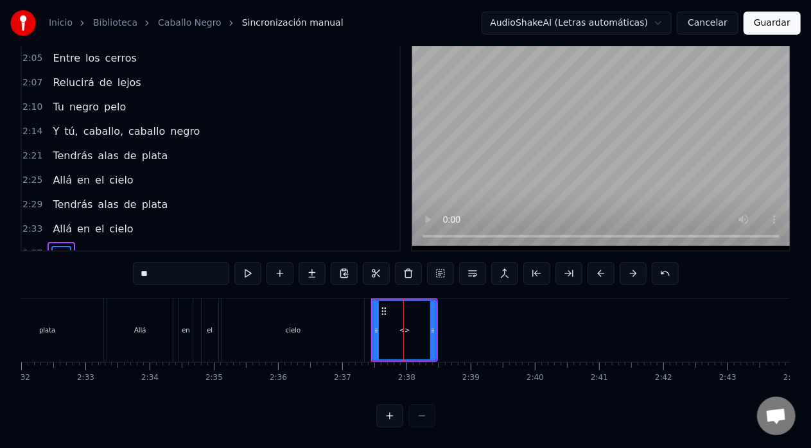
drag, startPoint x: 157, startPoint y: 265, endPoint x: 118, endPoint y: 263, distance: 38.6
click at [118, 263] on div "0:13 Caballo, caballo negro 0:17 Galopa tranquilo al viento 0:20 Así te vieron …" at bounding box center [406, 228] width 770 height 400
click at [201, 301] on div "el" at bounding box center [210, 331] width 18 height 64
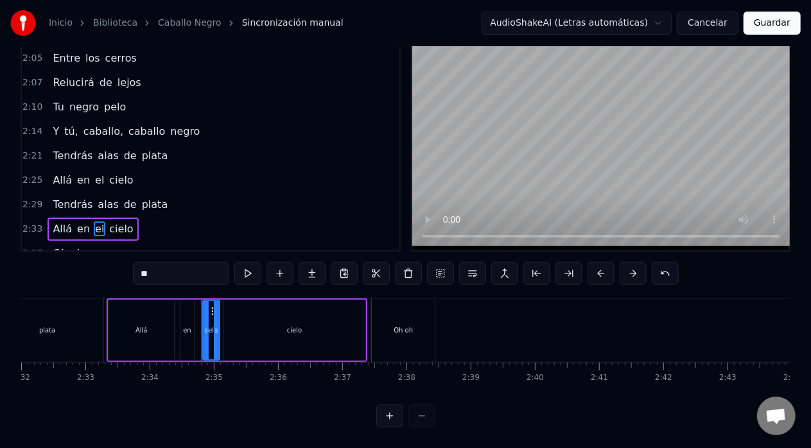
scroll to position [30, 0]
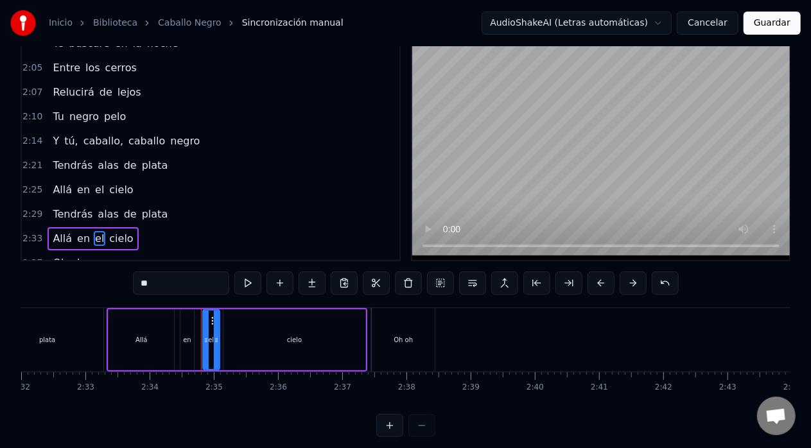
click at [107, 304] on div "0:13 Caballo, caballo negro 0:17 Galopa tranquilo al viento 0:20 Así te vieron …" at bounding box center [406, 237] width 770 height 400
click at [103, 316] on div "plata" at bounding box center [47, 340] width 114 height 64
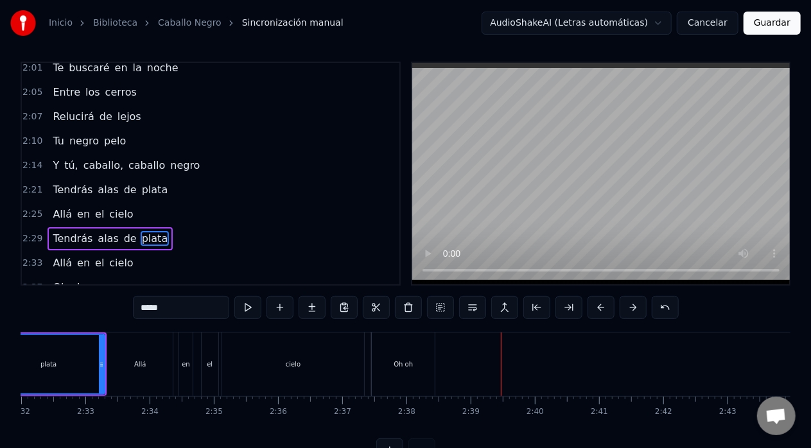
click at [410, 358] on div "Oh oh" at bounding box center [403, 365] width 63 height 64
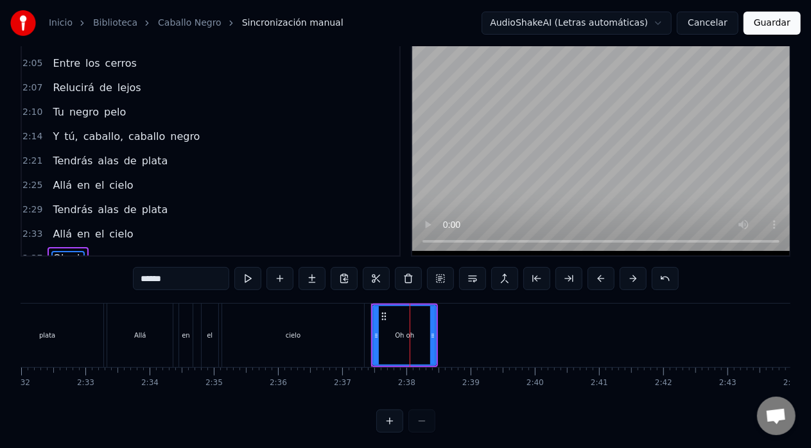
scroll to position [50, 0]
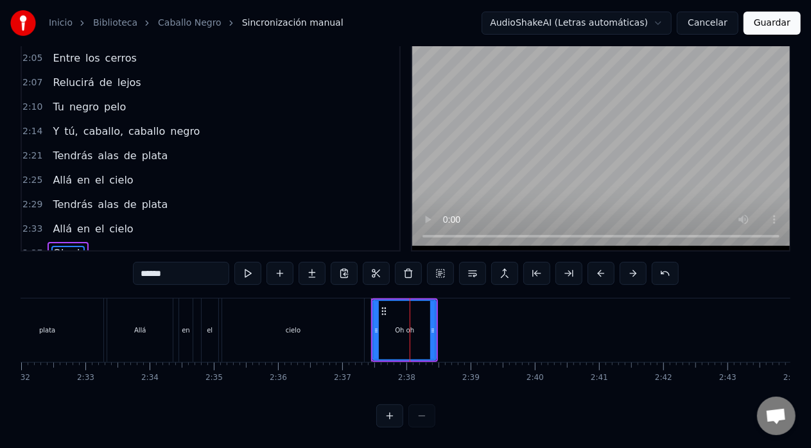
drag, startPoint x: 178, startPoint y: 256, endPoint x: 162, endPoint y: 261, distance: 16.7
click at [162, 262] on input "******" at bounding box center [181, 273] width 96 height 23
type input "**"
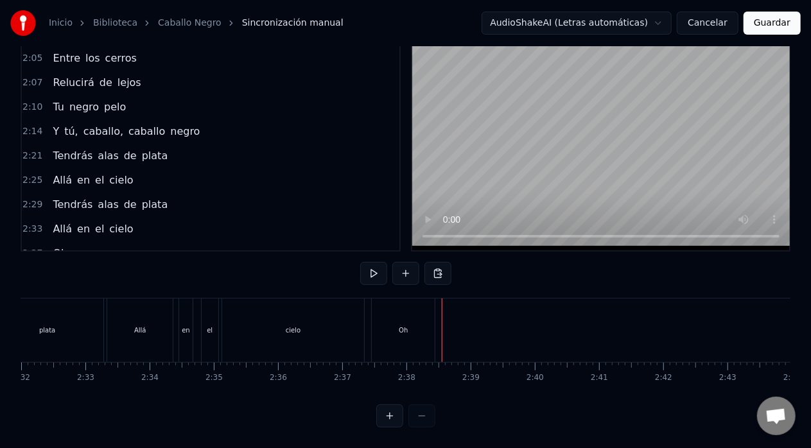
click at [409, 268] on button at bounding box center [406, 273] width 27 height 23
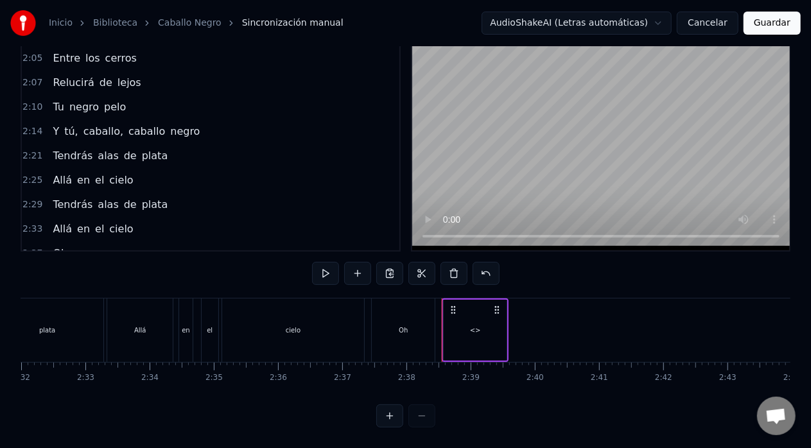
click at [471, 326] on div "<>" at bounding box center [475, 331] width 11 height 10
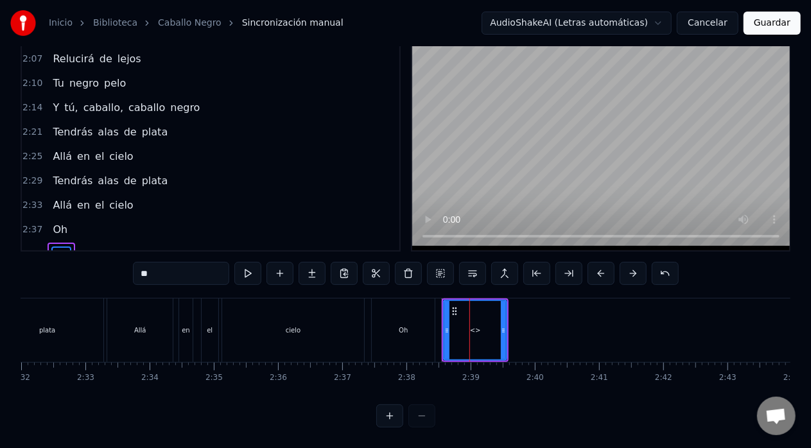
drag, startPoint x: 186, startPoint y: 259, endPoint x: 123, endPoint y: 257, distance: 63.6
click at [123, 257] on div "0:13 Caballo, caballo negro 0:17 Galopa tranquilo al viento 0:20 Así te vieron …" at bounding box center [406, 228] width 770 height 400
type input "**"
click at [200, 299] on div "Allá en el cielo" at bounding box center [237, 331] width 261 height 64
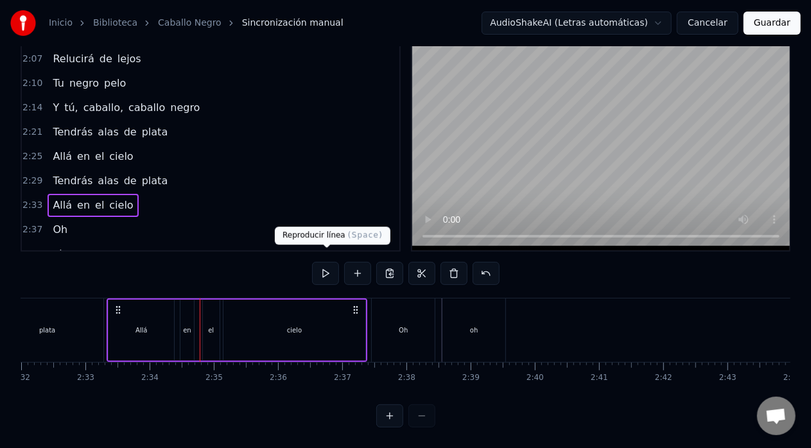
click at [328, 263] on button at bounding box center [325, 273] width 27 height 23
click at [367, 285] on div "0:13 Caballo, caballo negro 0:17 Galopa tranquilo al viento 0:20 Así te vieron …" at bounding box center [406, 228] width 770 height 400
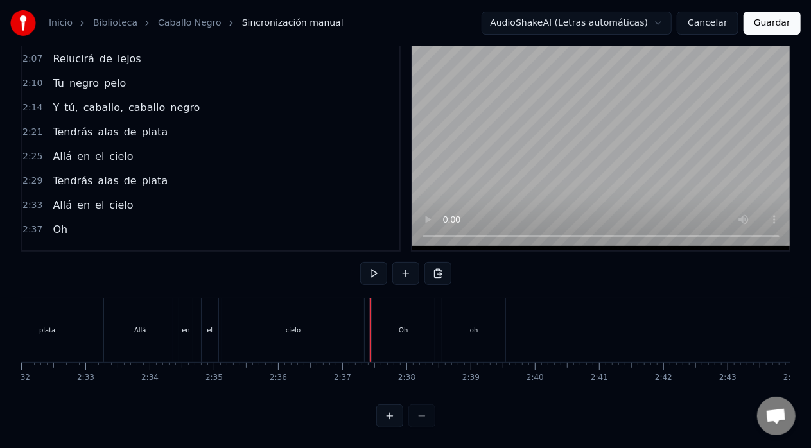
click at [373, 263] on button at bounding box center [373, 273] width 27 height 23
click at [480, 322] on div "oh" at bounding box center [474, 331] width 63 height 64
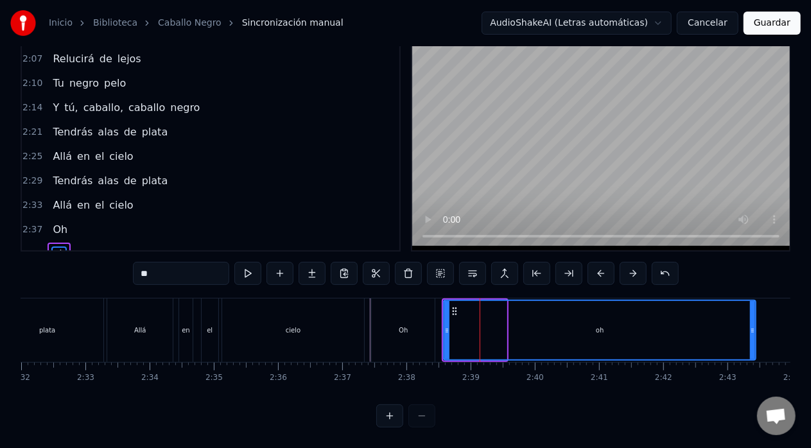
drag, startPoint x: 504, startPoint y: 319, endPoint x: 754, endPoint y: 305, distance: 250.3
click at [754, 305] on div at bounding box center [752, 330] width 5 height 58
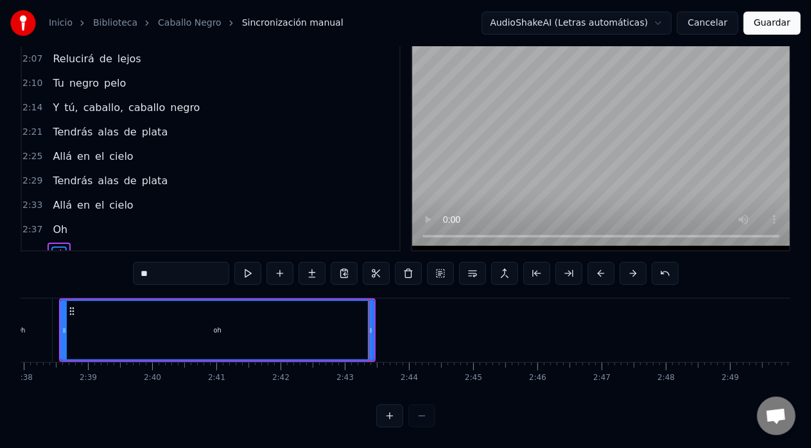
scroll to position [0, 10150]
click at [51, 299] on div "Oh" at bounding box center [18, 331] width 67 height 64
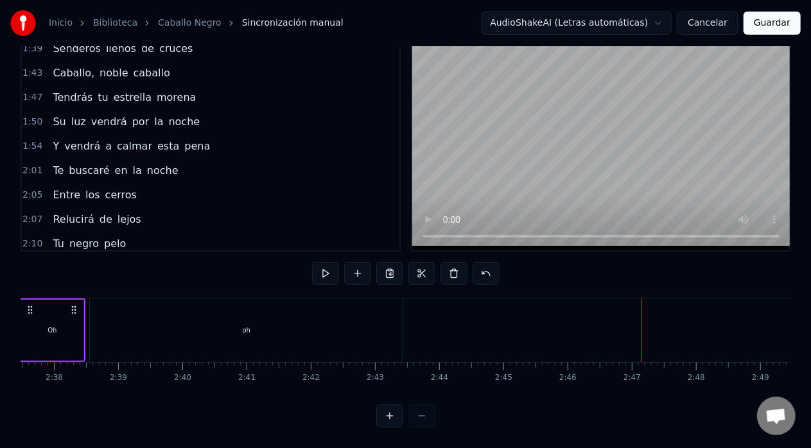
scroll to position [477, 0]
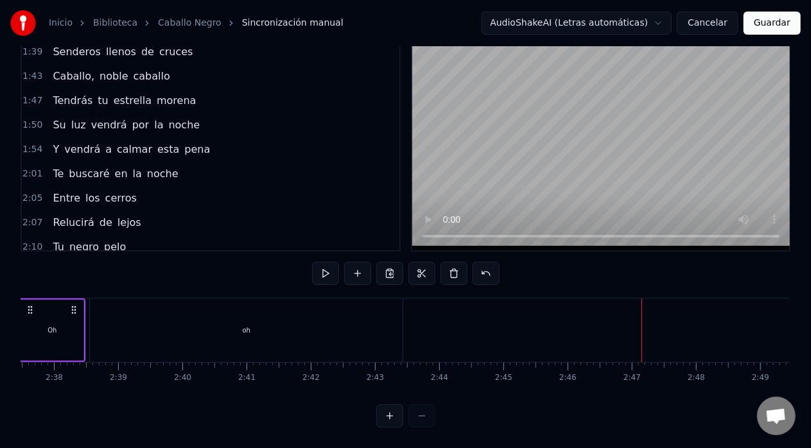
click at [70, 118] on span "luz" at bounding box center [78, 125] width 17 height 15
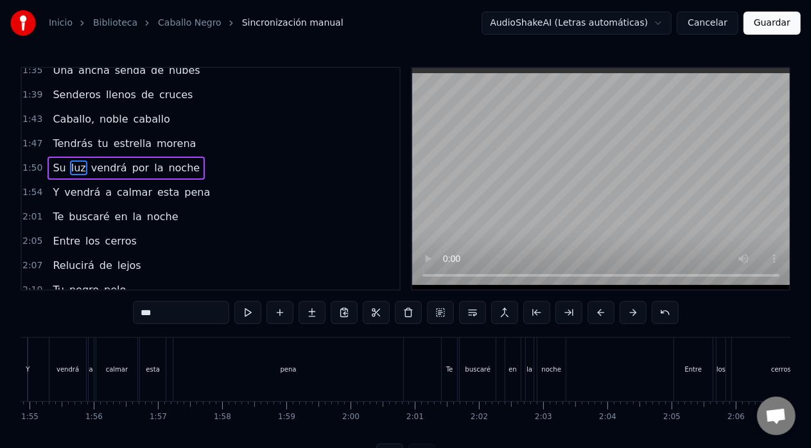
scroll to position [0, 7090]
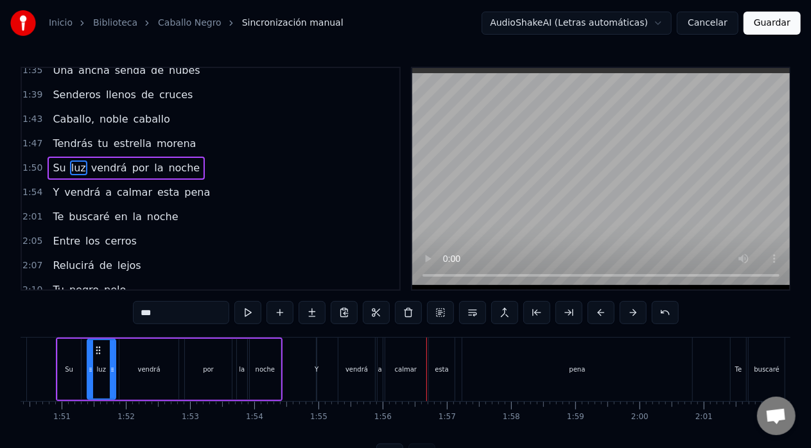
click at [55, 189] on span "Y" at bounding box center [55, 192] width 9 height 15
type input "*"
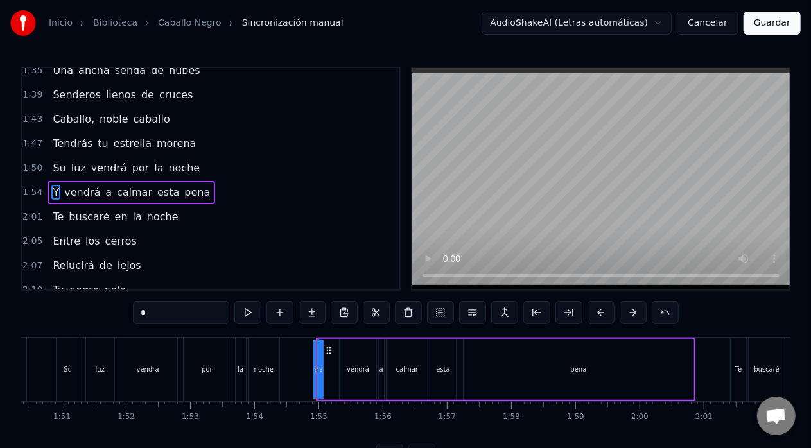
scroll to position [477, 0]
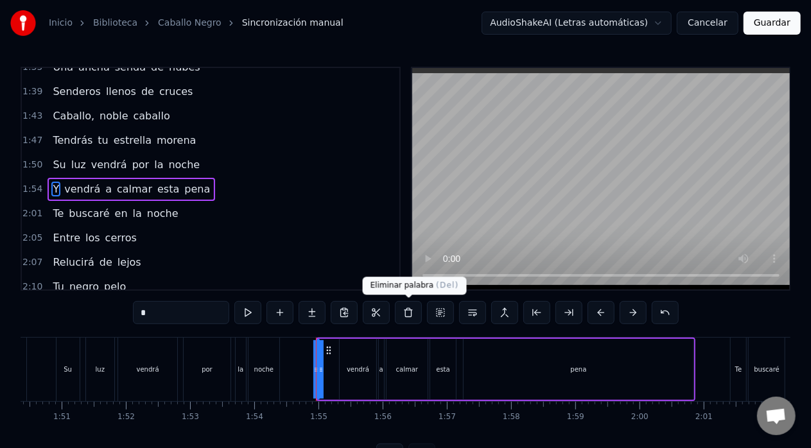
click at [413, 314] on button at bounding box center [408, 312] width 27 height 23
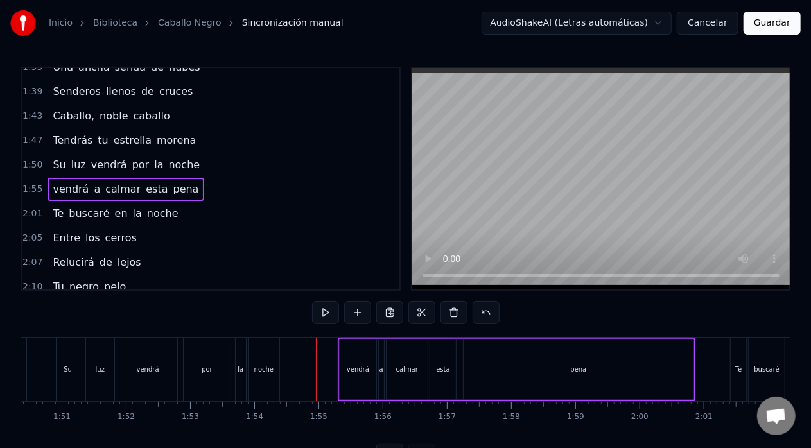
click at [57, 182] on span "vendrá" at bounding box center [70, 189] width 39 height 15
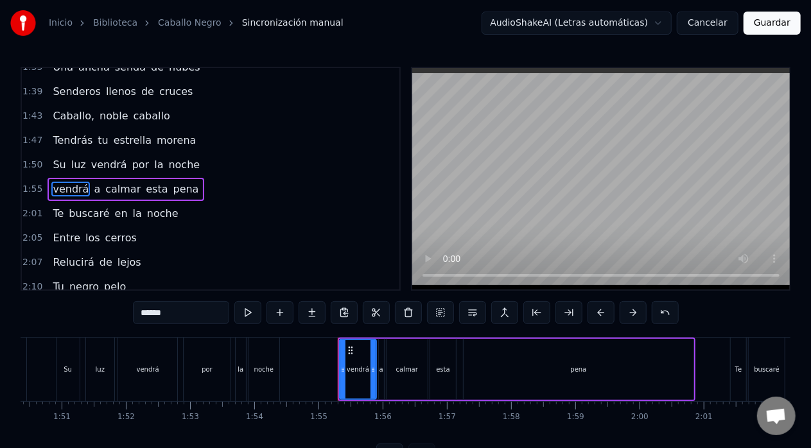
click at [148, 319] on input "******" at bounding box center [181, 312] width 96 height 23
click at [148, 319] on input "***" at bounding box center [181, 312] width 96 height 23
type input "*"
type input "******"
click at [179, 353] on div "Su luz vendrá por la noche" at bounding box center [169, 370] width 227 height 64
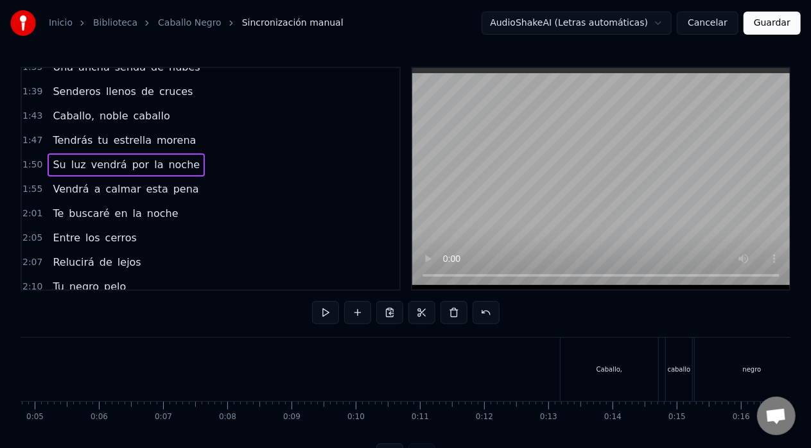
scroll to position [0, 0]
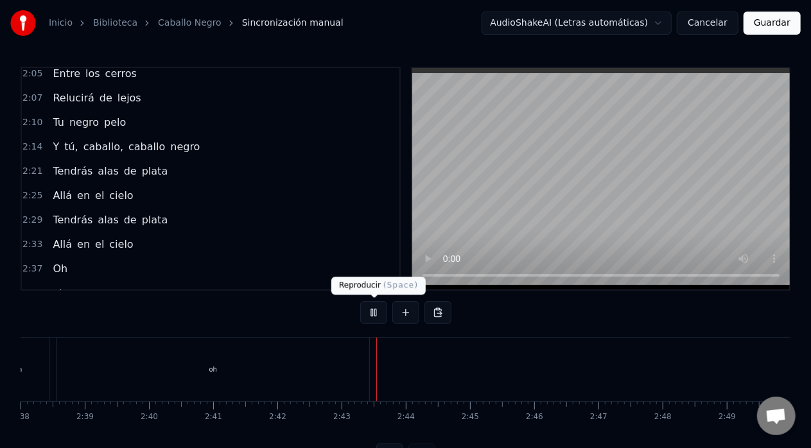
scroll to position [0, 10150]
click at [372, 312] on button at bounding box center [373, 312] width 27 height 23
click at [768, 22] on button "Guardar" at bounding box center [772, 23] width 57 height 23
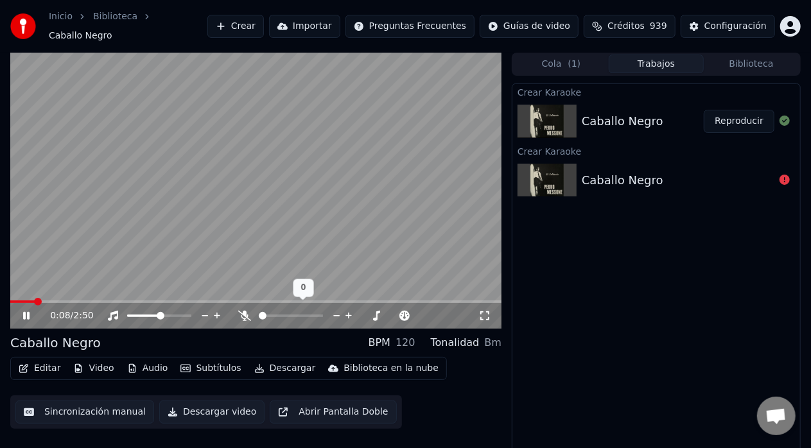
click at [259, 312] on span at bounding box center [263, 316] width 8 height 8
click at [191, 312] on span at bounding box center [188, 316] width 8 height 8
click at [24, 312] on icon at bounding box center [26, 316] width 6 height 8
click at [178, 406] on button "Descargar video" at bounding box center [211, 412] width 105 height 23
